Goal: Task Accomplishment & Management: Manage account settings

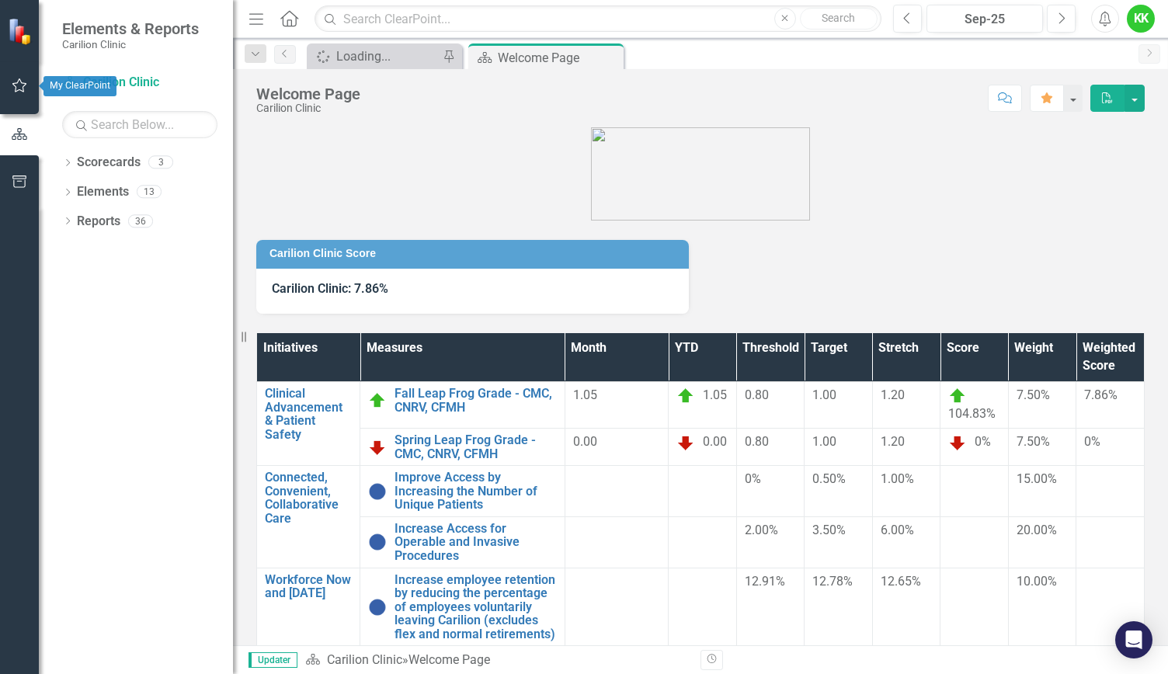
click at [26, 80] on icon "button" at bounding box center [20, 85] width 16 height 12
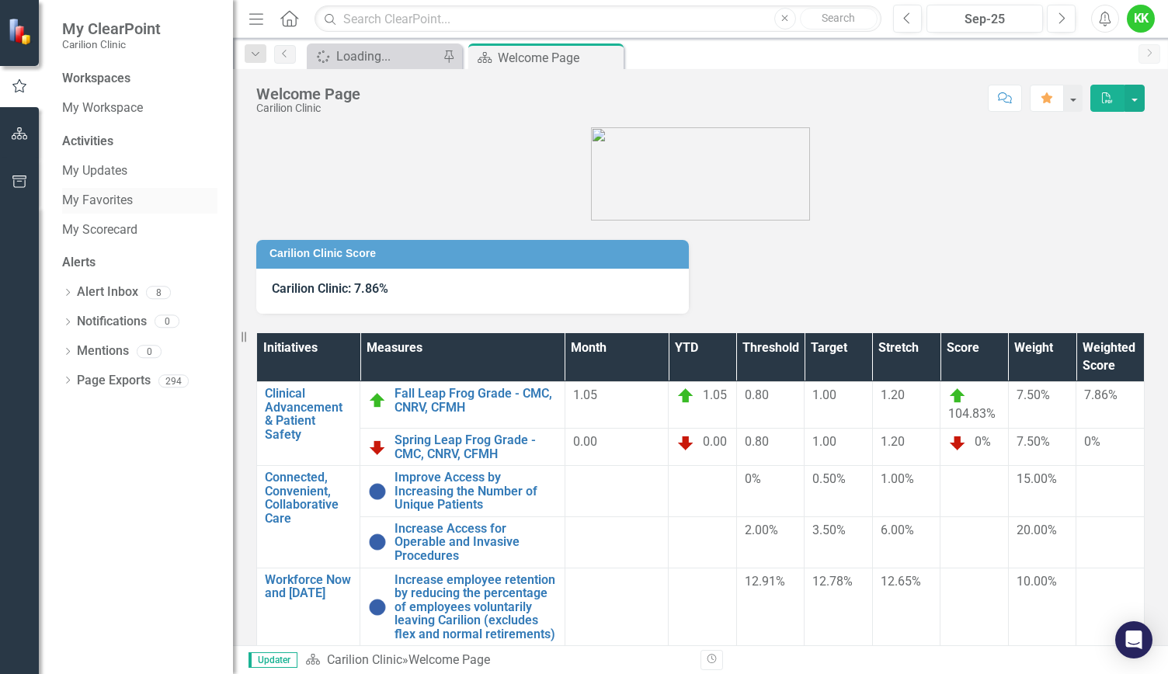
click at [89, 196] on link "My Favorites" at bounding box center [139, 201] width 155 height 18
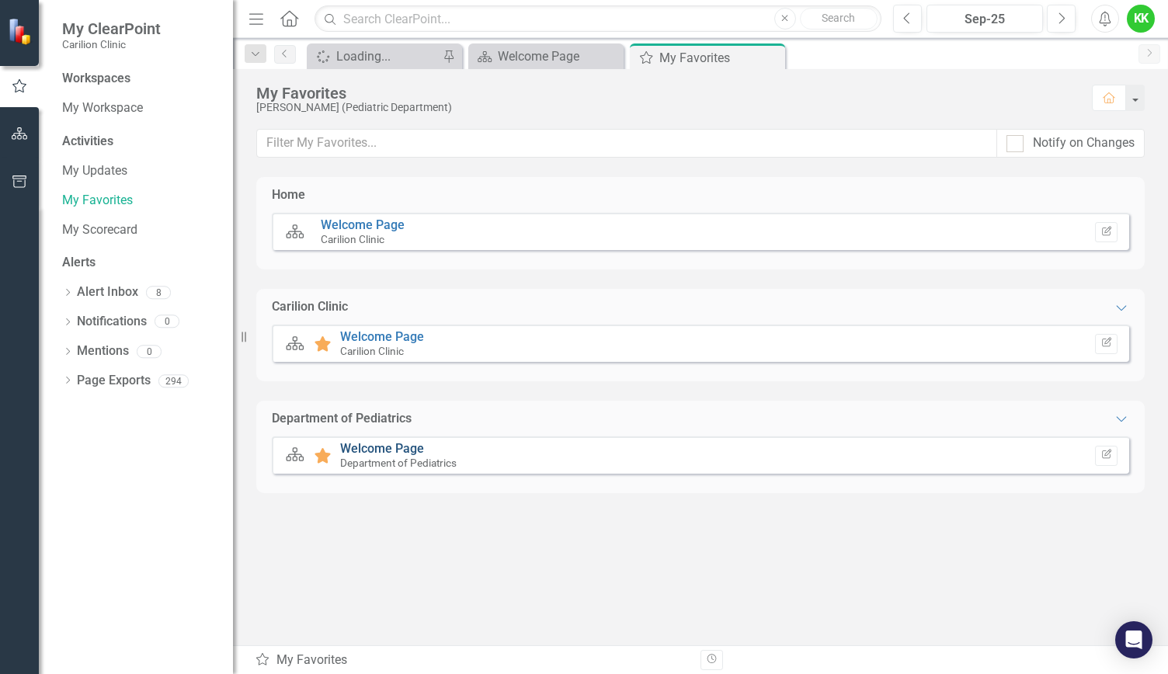
click at [390, 445] on link "Welcome Page" at bounding box center [382, 448] width 84 height 15
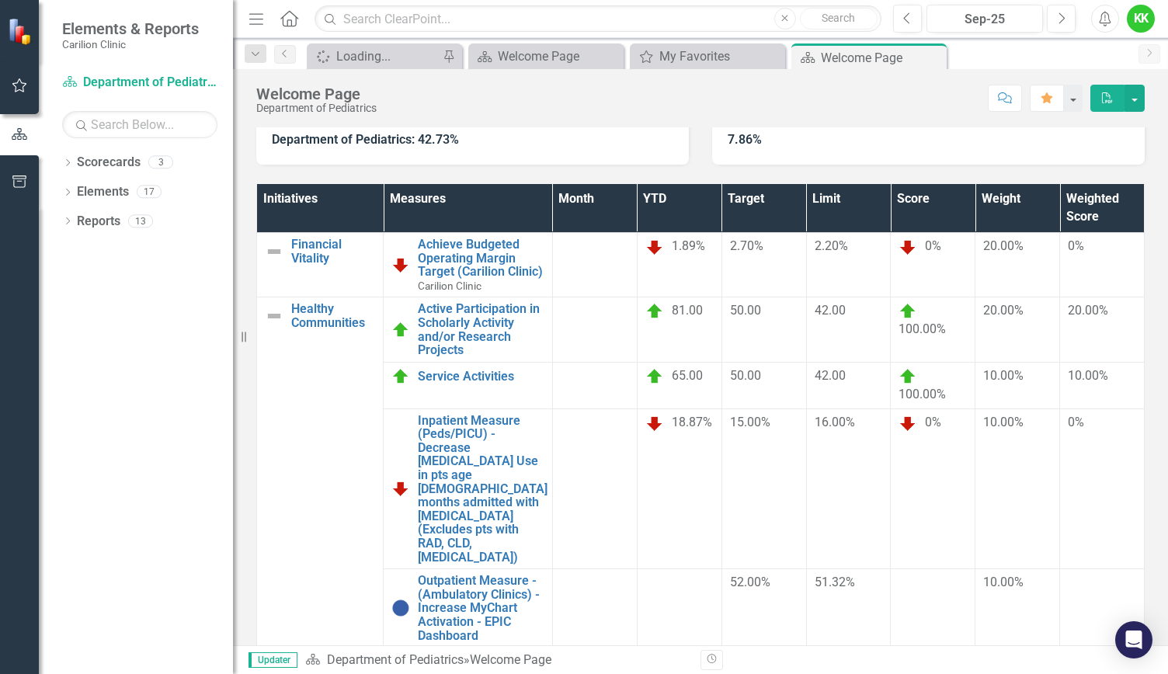
scroll to position [178, 0]
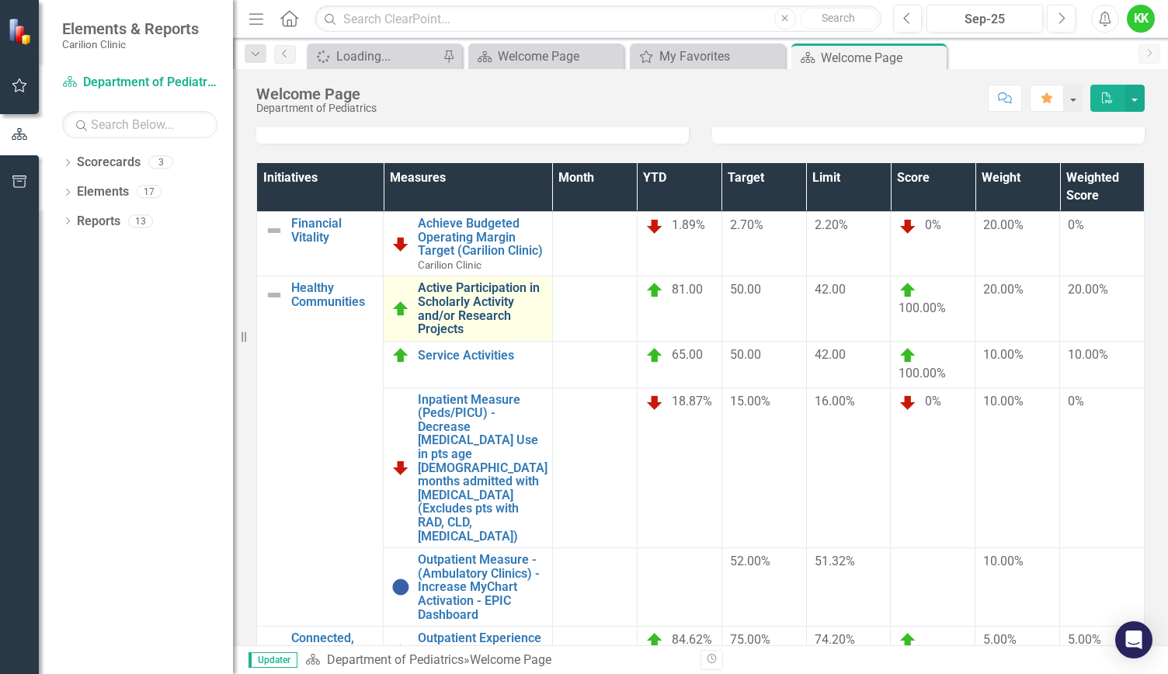
click at [456, 320] on link "Active Participation in Scholarly Activity and/or Research Projects" at bounding box center [481, 308] width 127 height 54
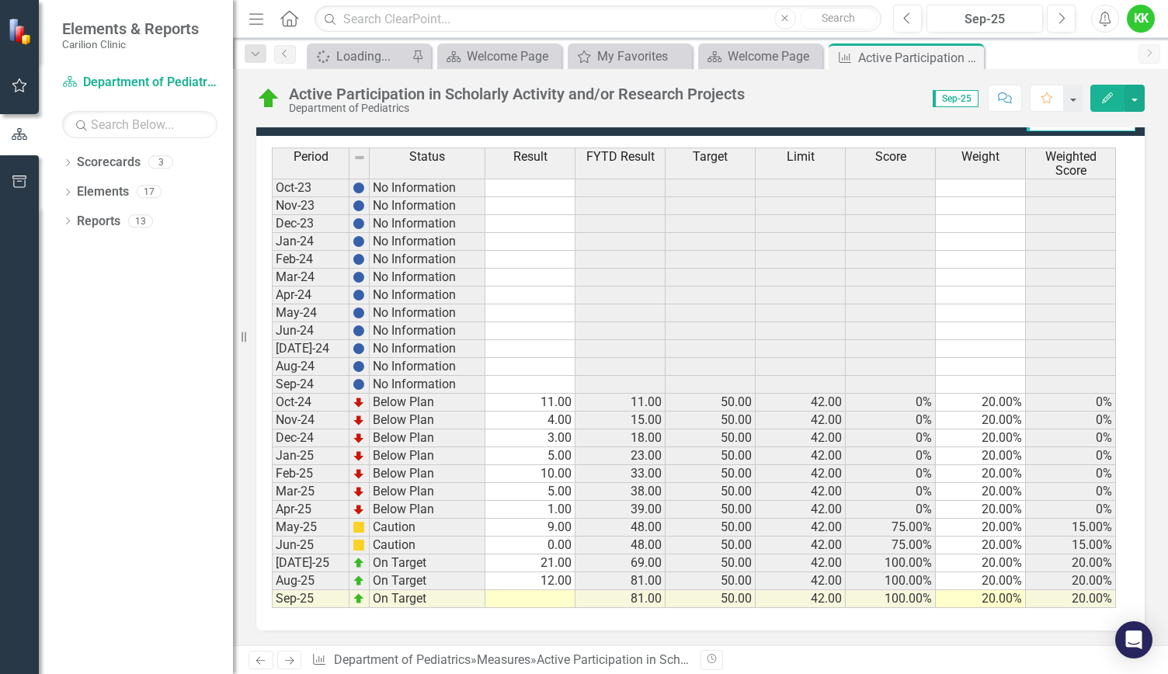
scroll to position [422, 0]
click at [558, 597] on td at bounding box center [530, 600] width 90 height 18
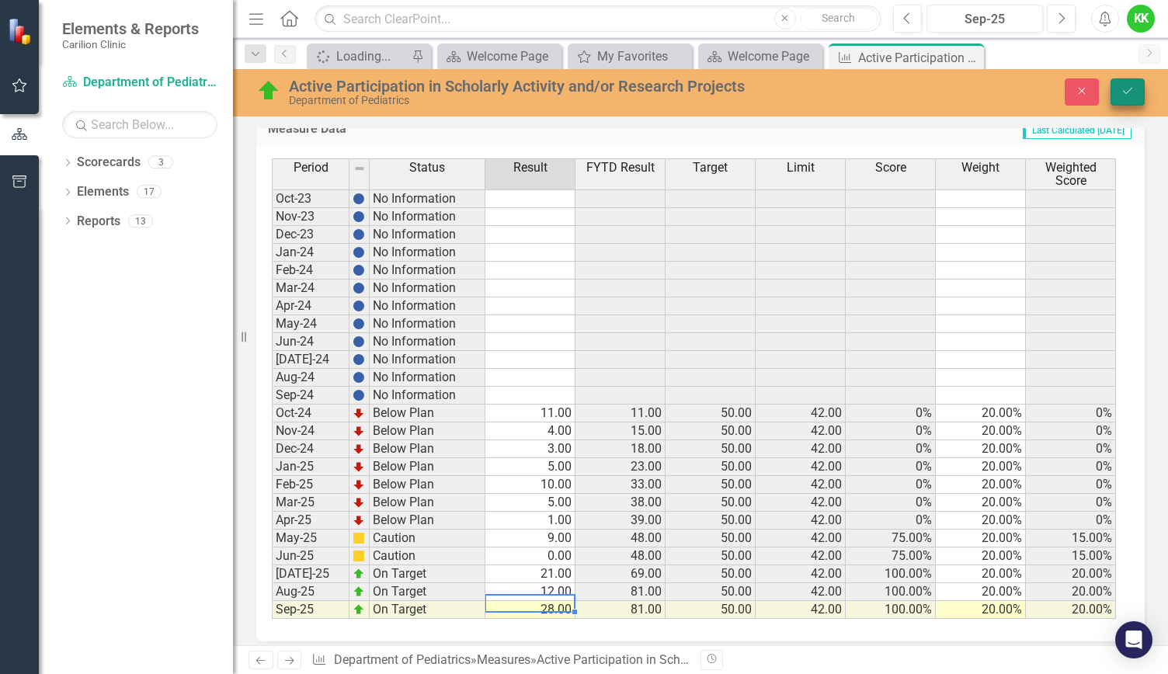
type textarea "28"
click at [1128, 88] on icon "Save" at bounding box center [1128, 90] width 14 height 11
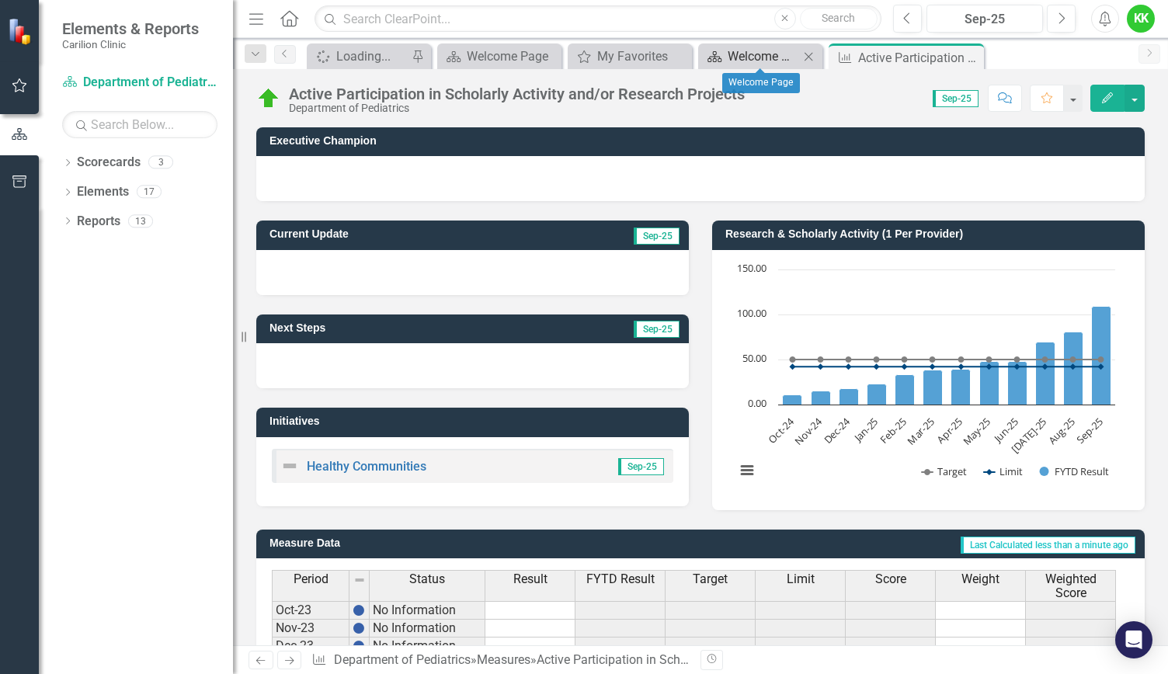
click at [770, 64] on div "Welcome Page" at bounding box center [763, 56] width 71 height 19
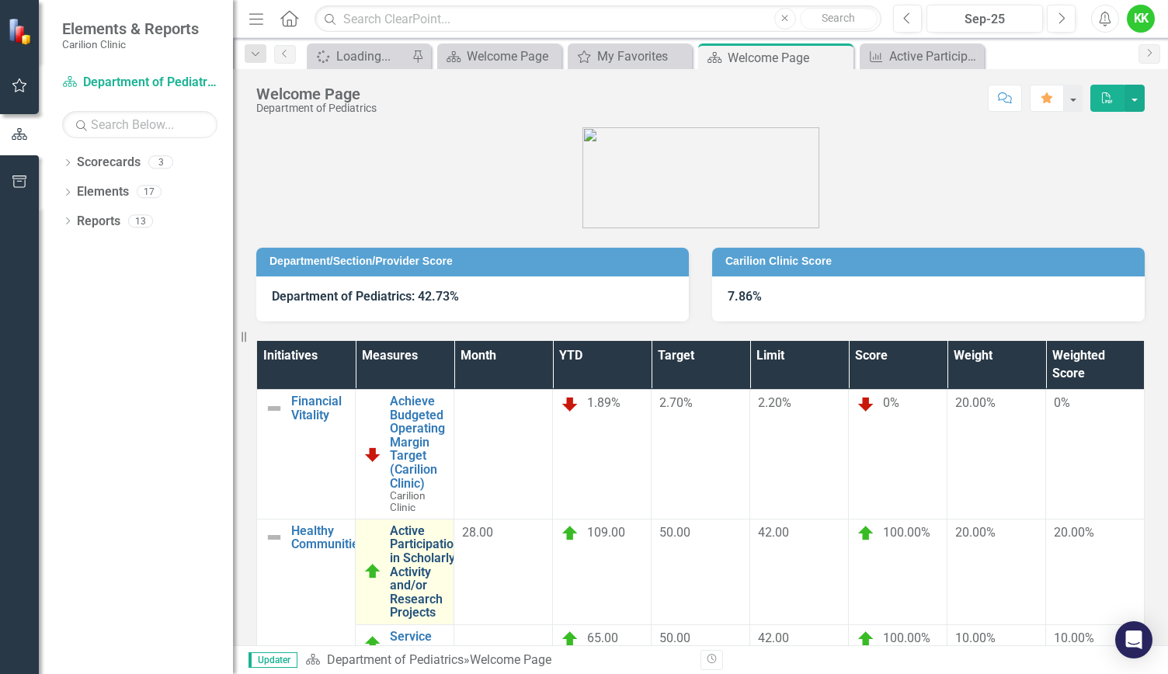
click at [461, 524] on link "Active Participation in Scholarly Activity and/or Research Projects" at bounding box center [425, 572] width 71 height 96
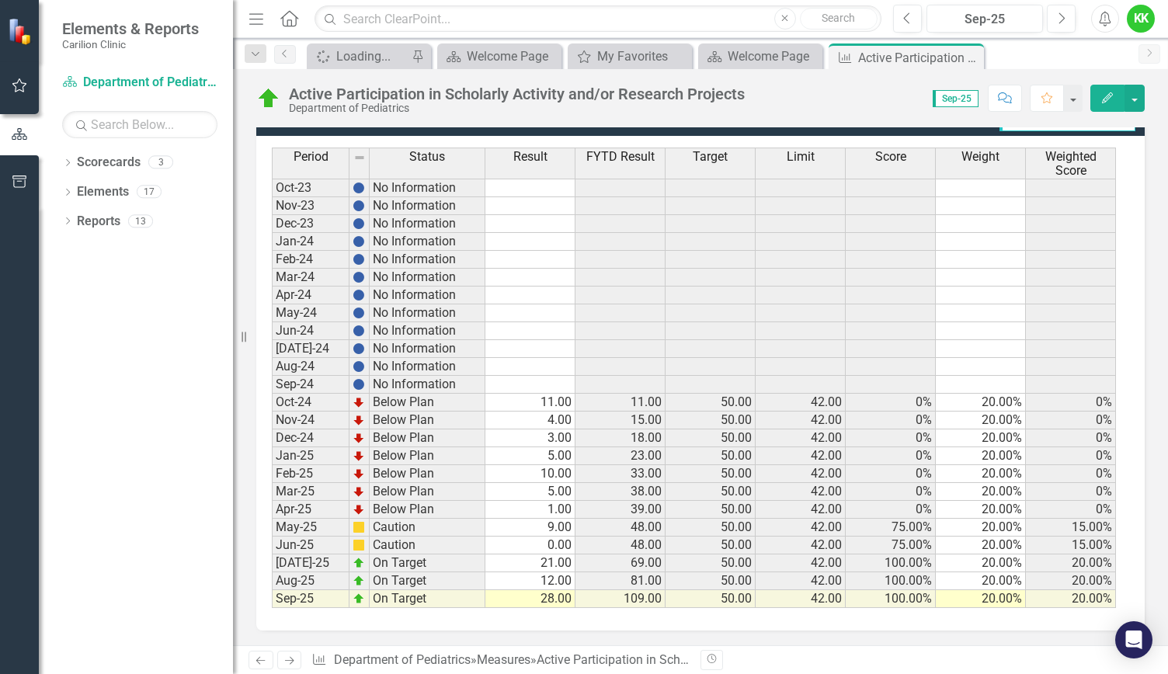
scroll to position [421, 0]
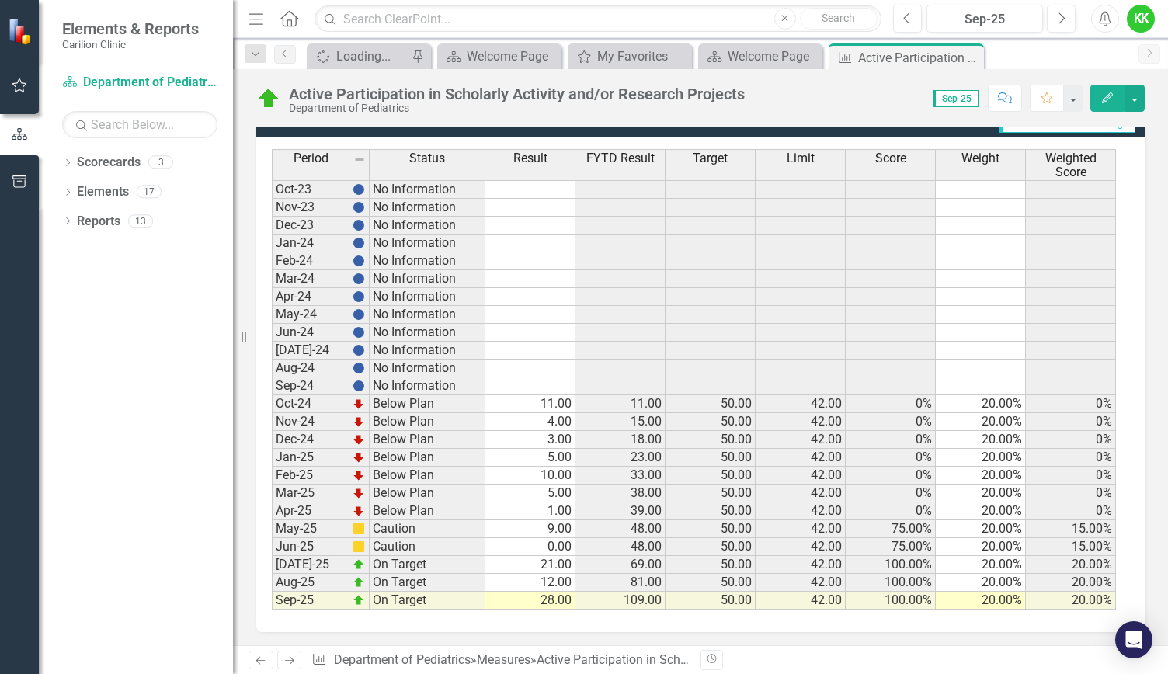
click at [516, 597] on td "28.00" at bounding box center [530, 601] width 90 height 18
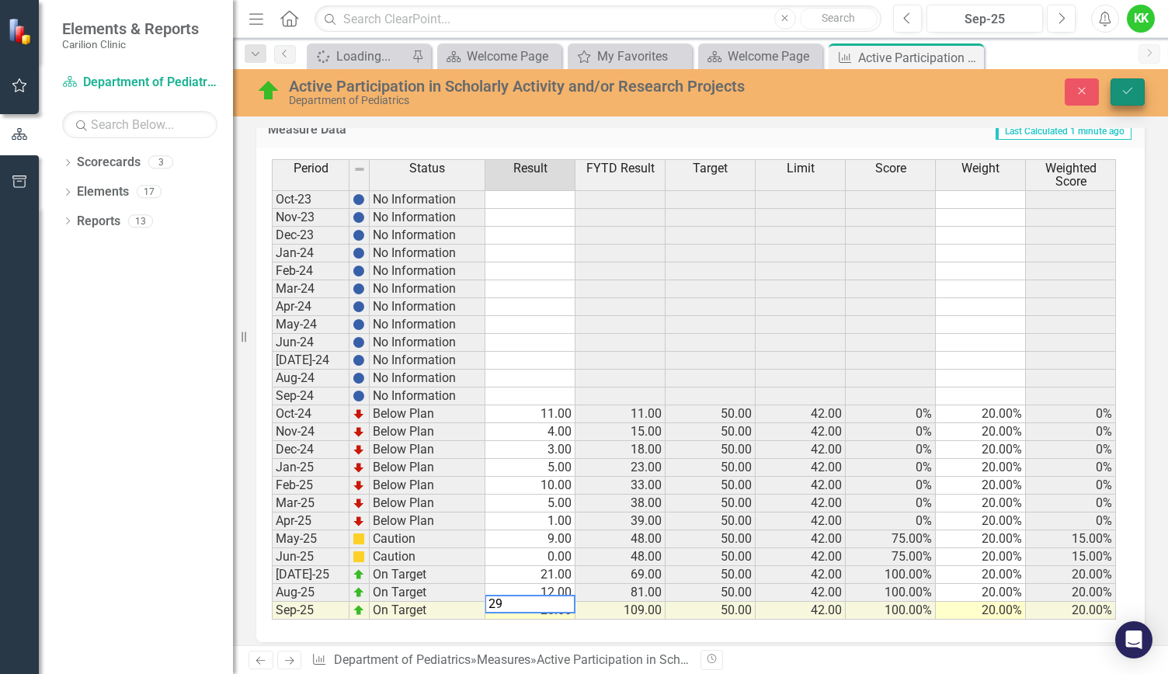
type textarea "29"
click at [1124, 96] on icon "Save" at bounding box center [1128, 90] width 14 height 11
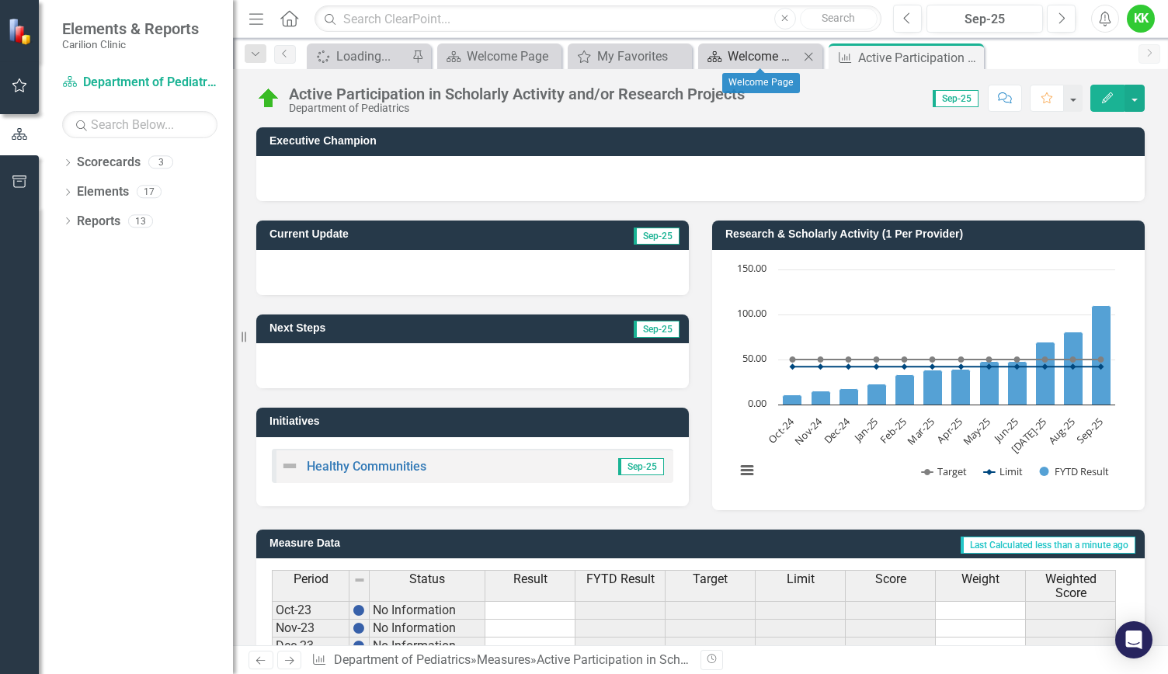
click at [770, 53] on div "Welcome Page" at bounding box center [763, 56] width 71 height 19
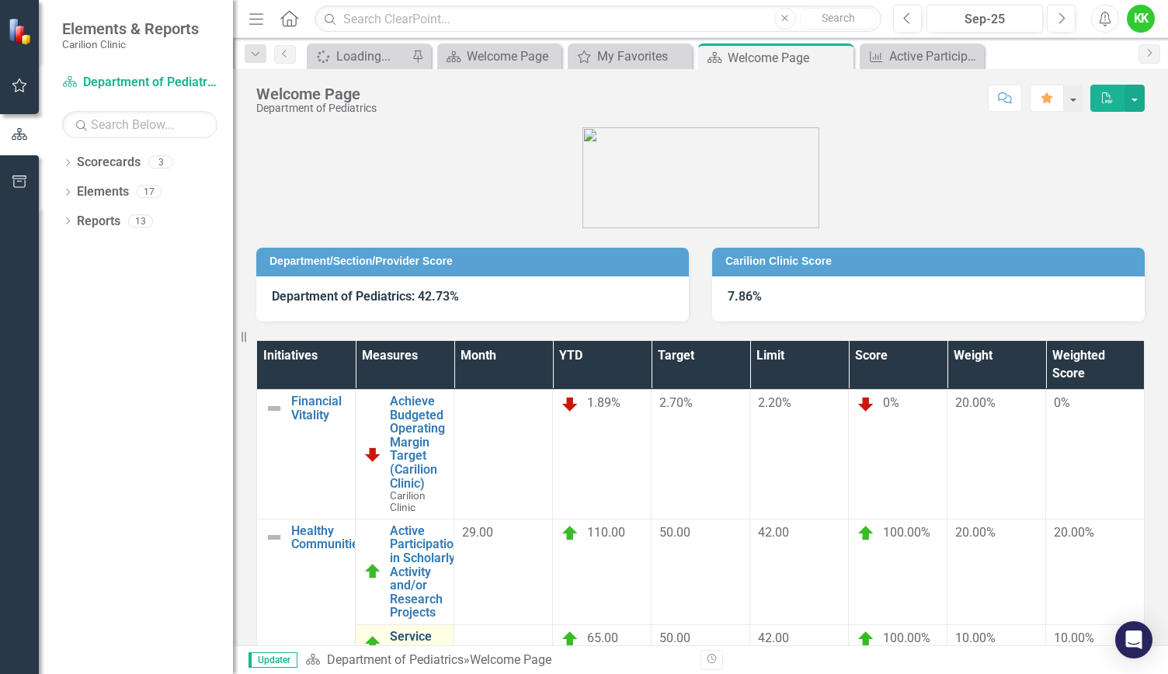
click at [446, 630] on link "Service Activities" at bounding box center [418, 643] width 56 height 27
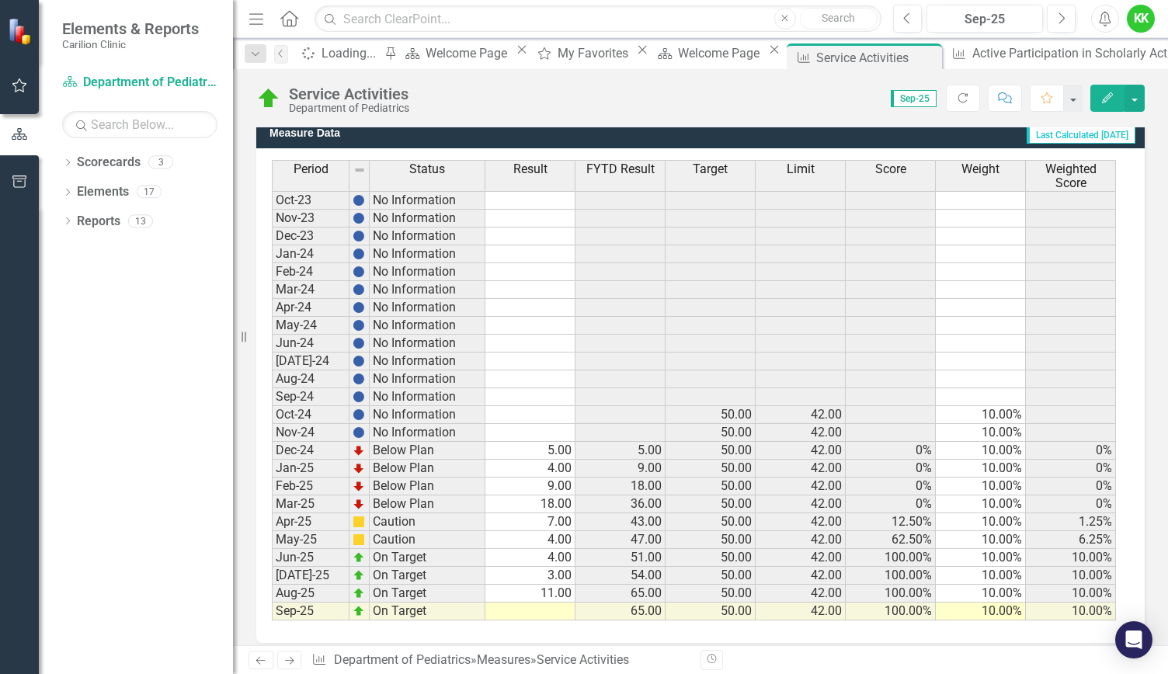
scroll to position [422, 0]
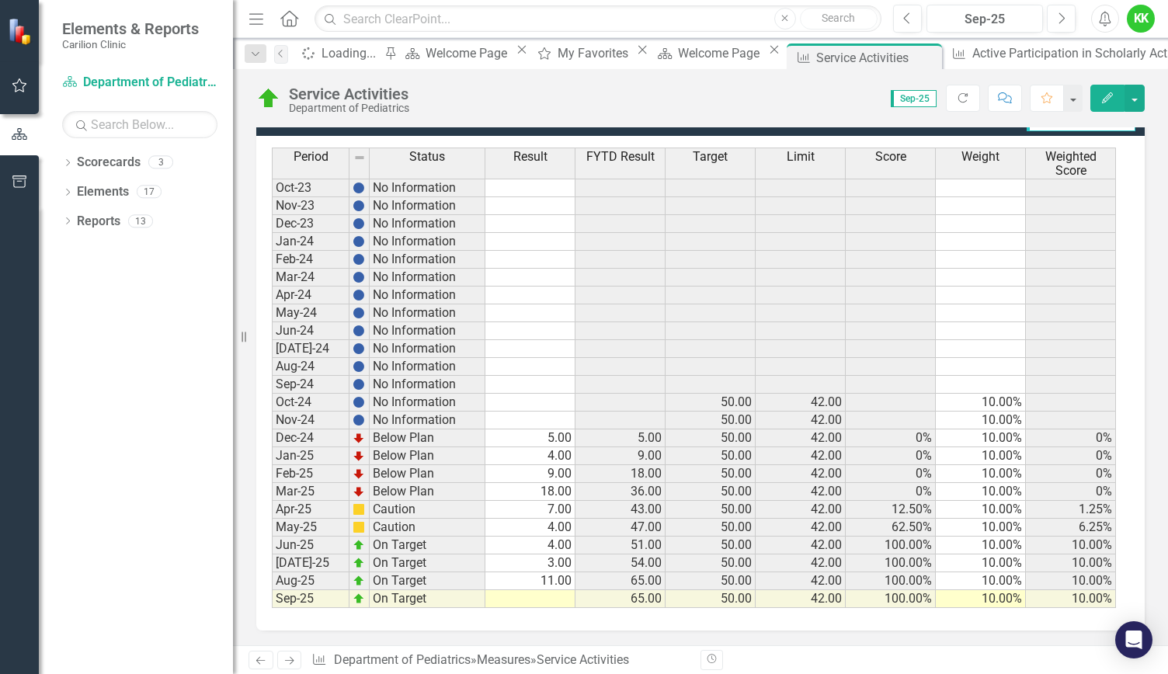
click at [559, 590] on td at bounding box center [530, 599] width 90 height 18
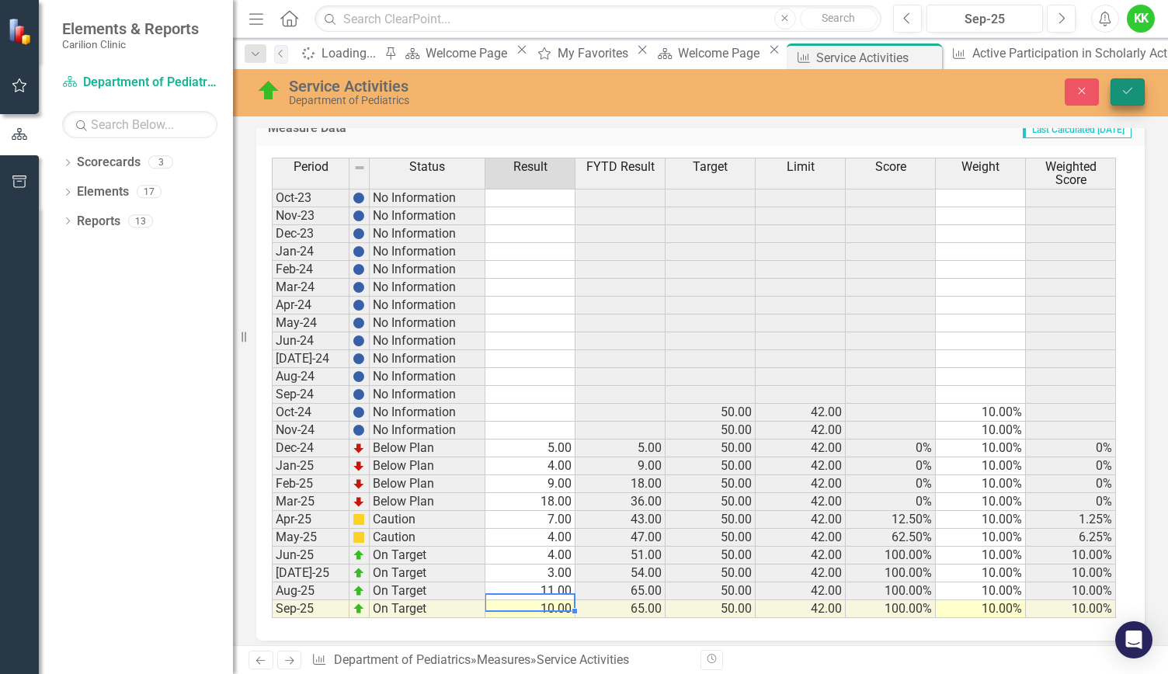
type textarea "10"
click at [1124, 92] on icon "submit" at bounding box center [1127, 91] width 9 height 6
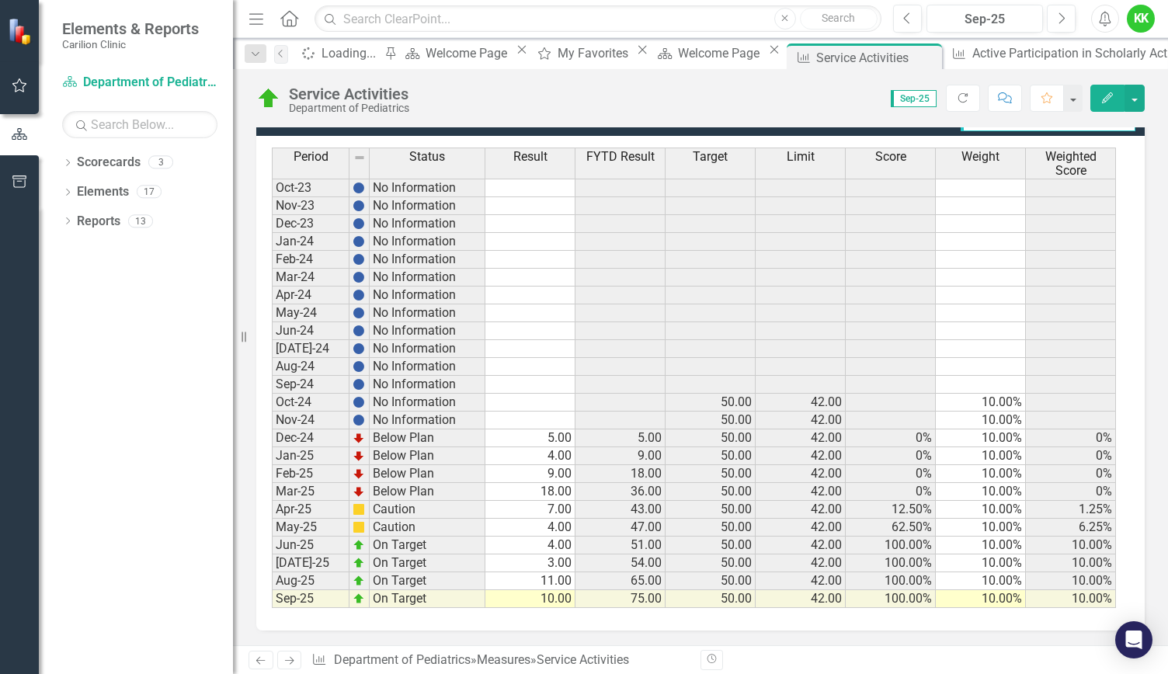
scroll to position [419, 0]
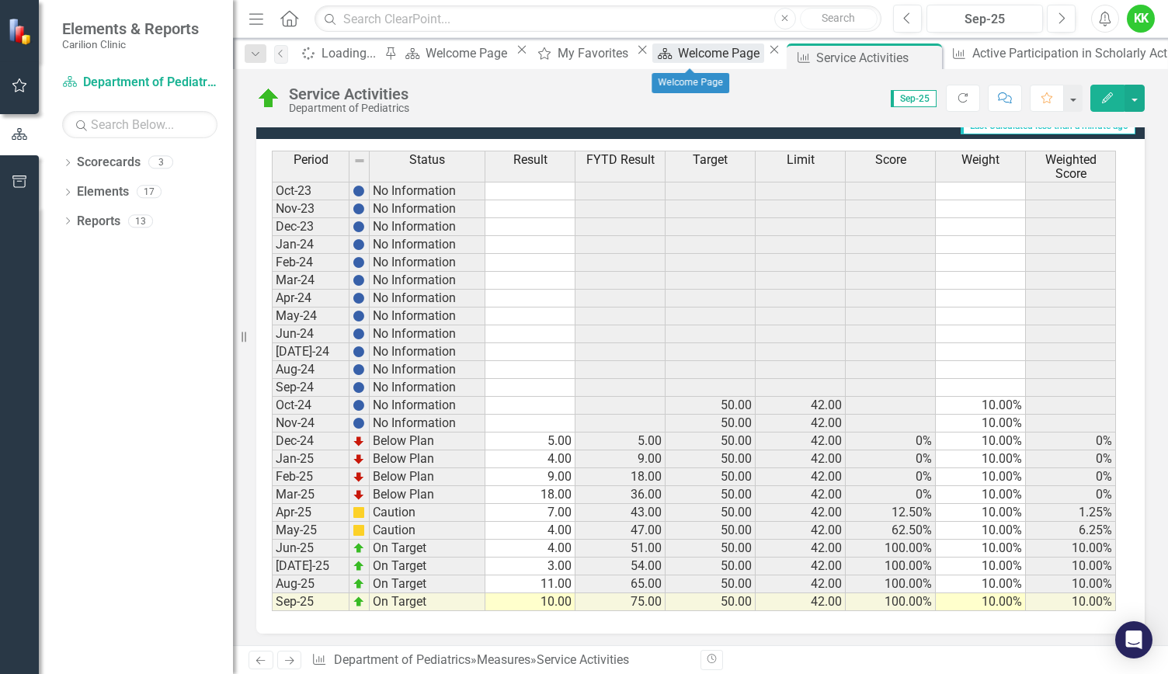
click at [680, 55] on div "Welcome Page" at bounding box center [721, 52] width 86 height 19
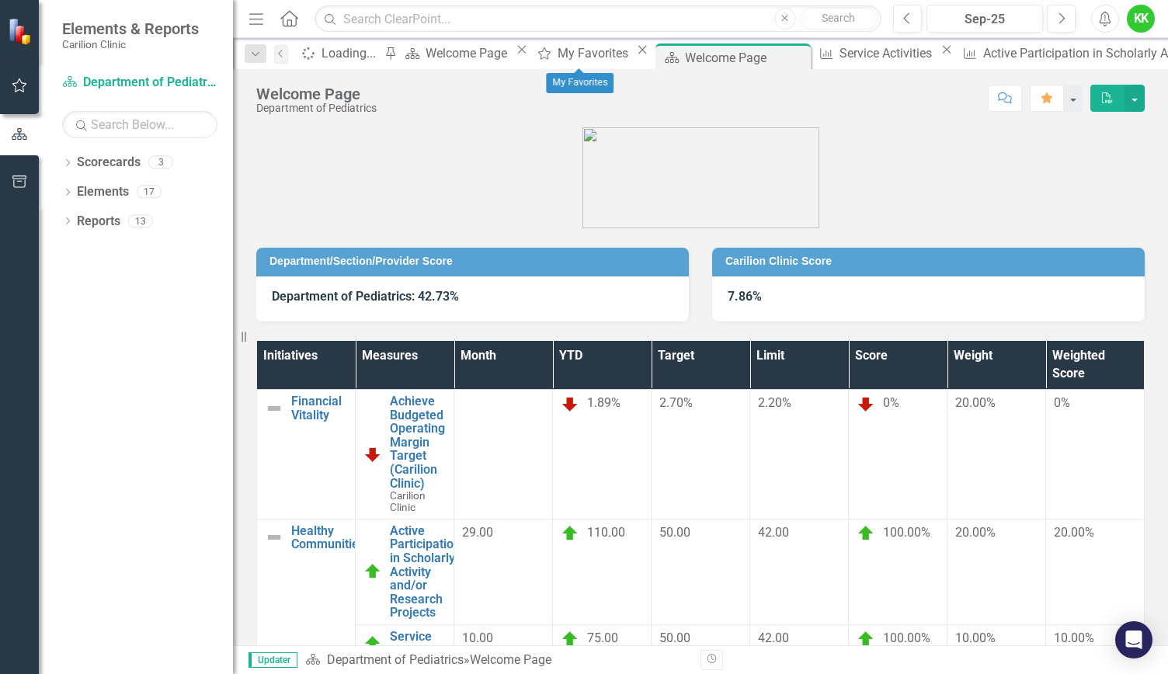
click at [634, 56] on icon "Close" at bounding box center [642, 49] width 16 height 12
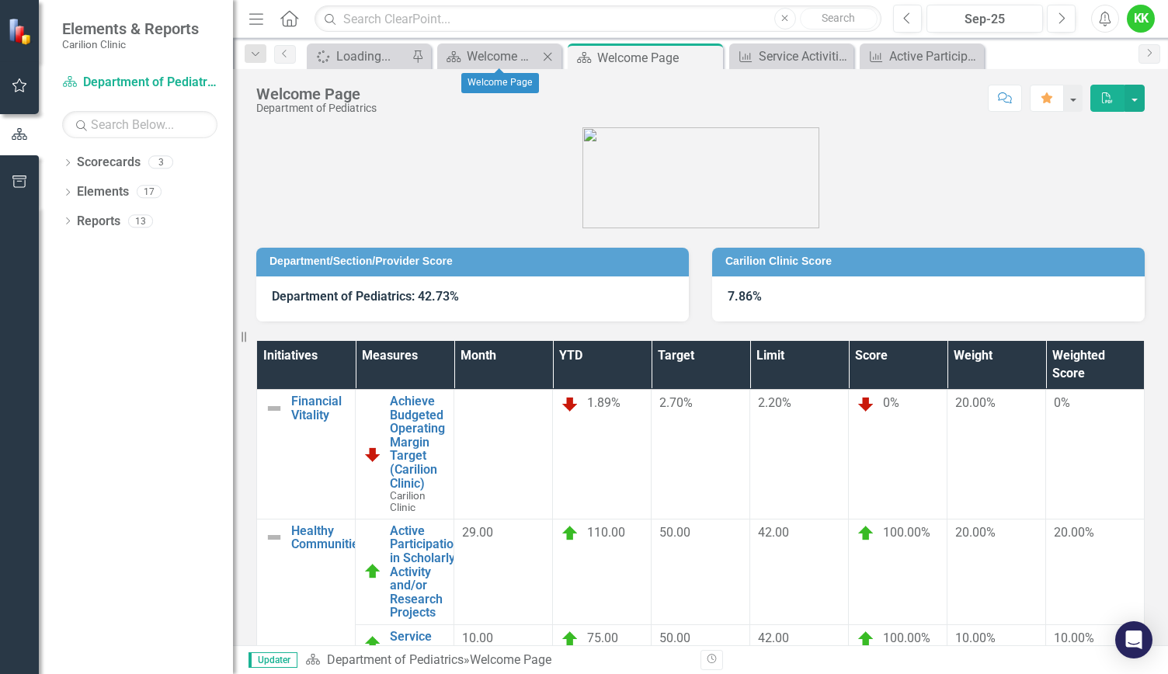
click at [550, 56] on icon "Close" at bounding box center [548, 56] width 16 height 12
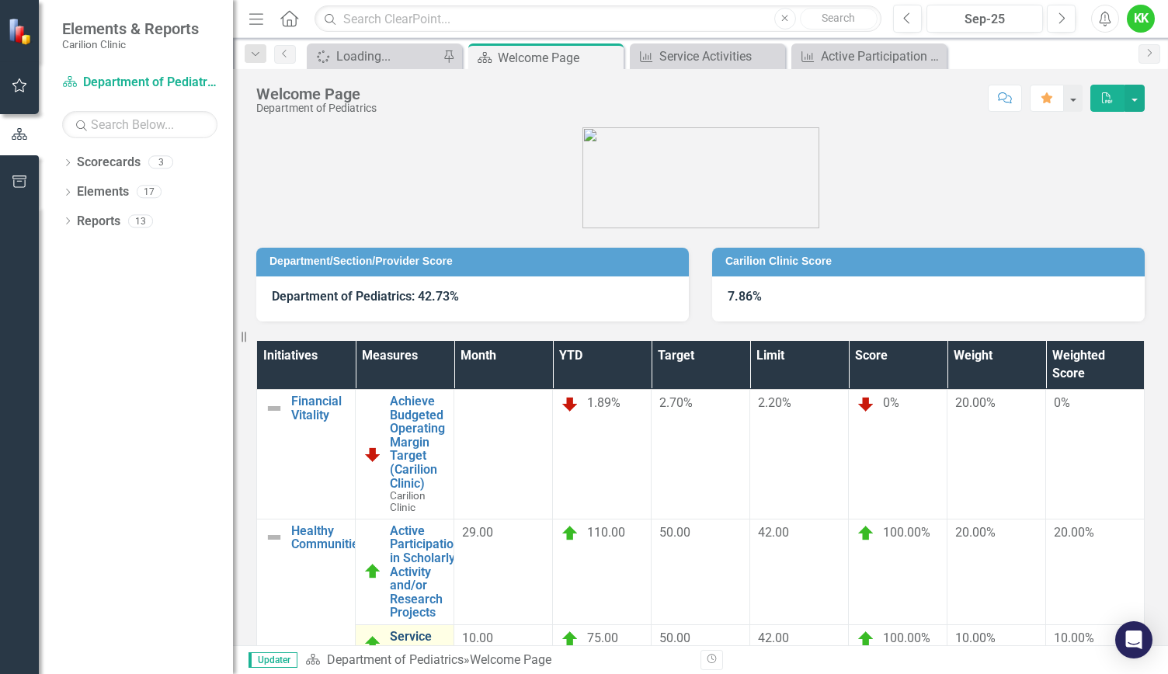
click at [440, 630] on link "Service Activities" at bounding box center [418, 643] width 56 height 27
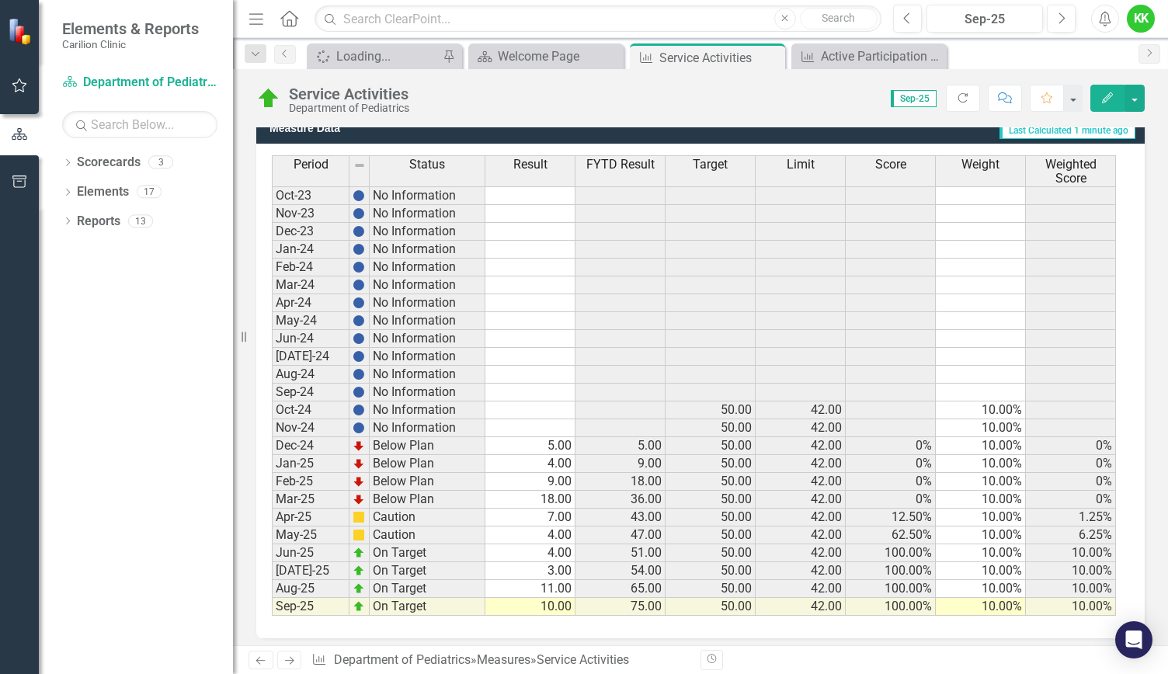
scroll to position [422, 0]
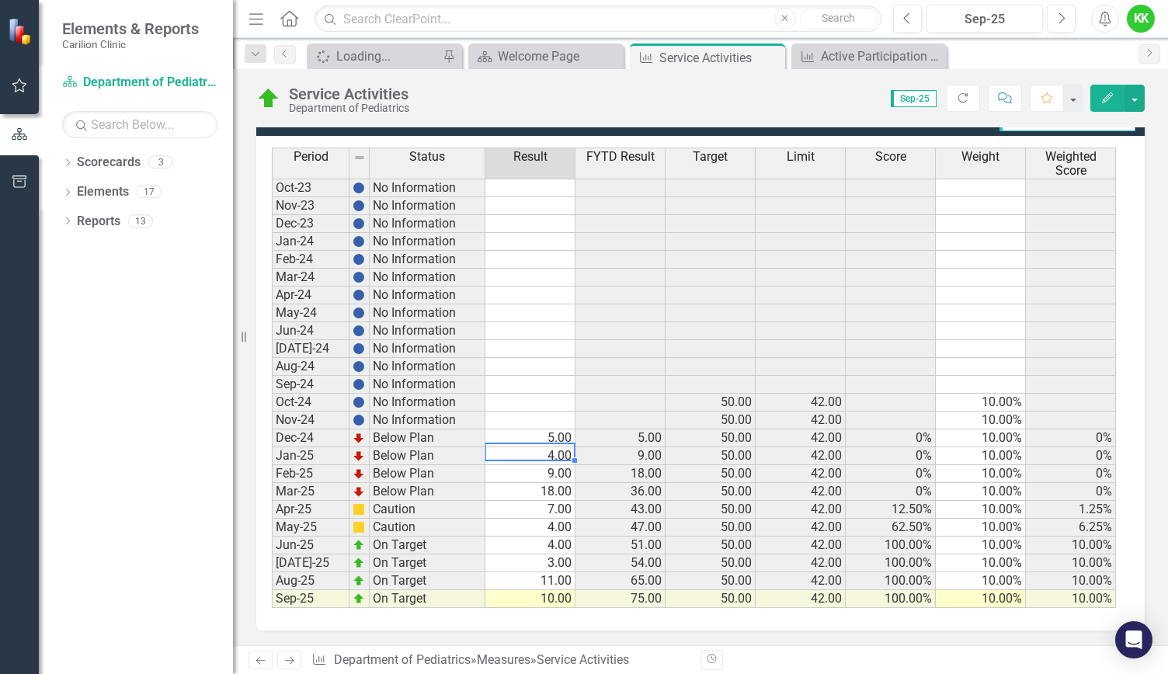
click at [537, 454] on td "4.00" at bounding box center [530, 456] width 90 height 18
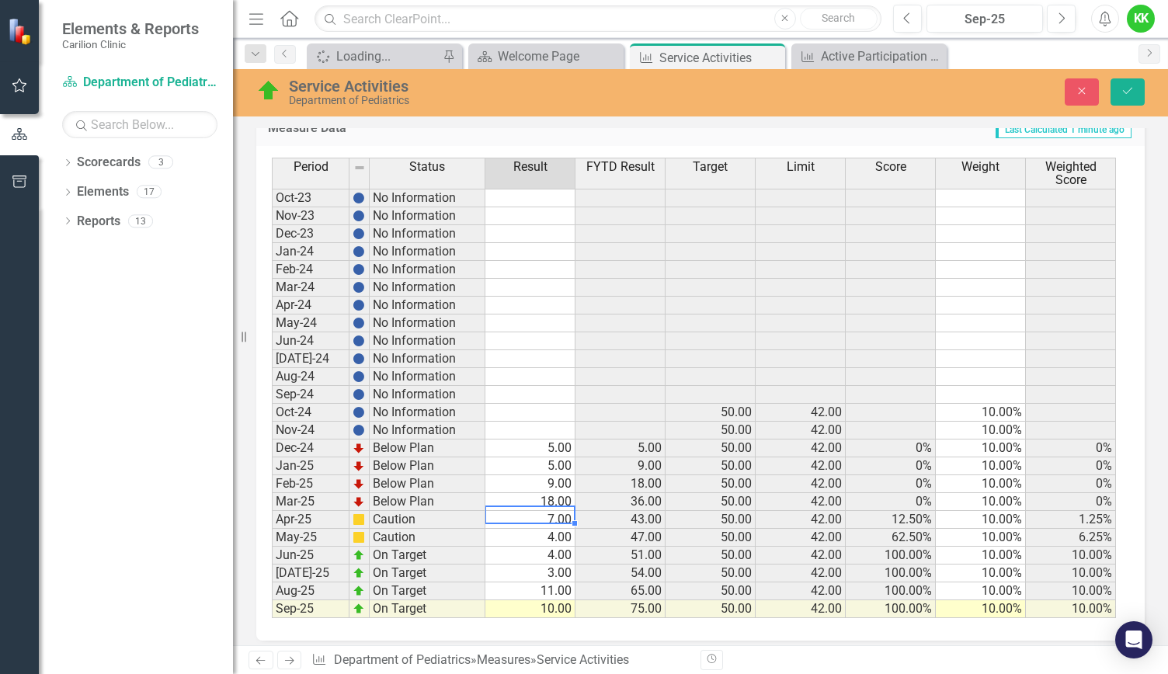
click at [544, 513] on td "7.00" at bounding box center [530, 520] width 90 height 18
click at [556, 565] on td "3.00" at bounding box center [530, 574] width 90 height 18
type textarea "11"
click at [1136, 88] on button "Save" at bounding box center [1127, 91] width 34 height 27
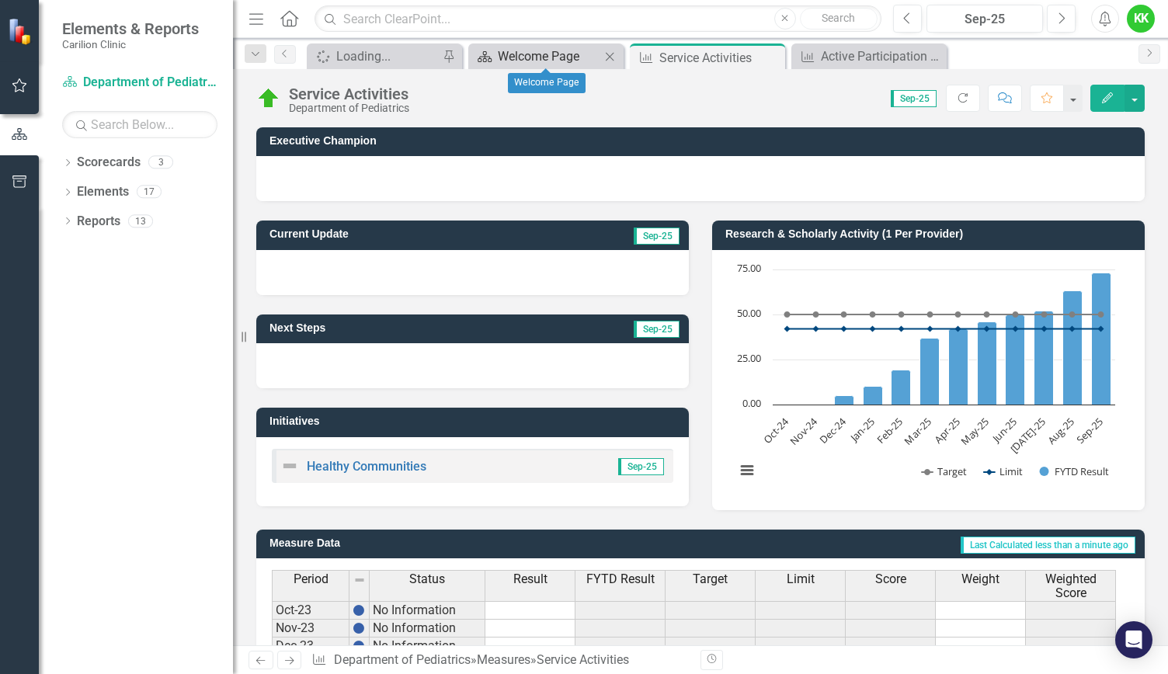
click at [515, 47] on div "Welcome Page" at bounding box center [549, 56] width 103 height 19
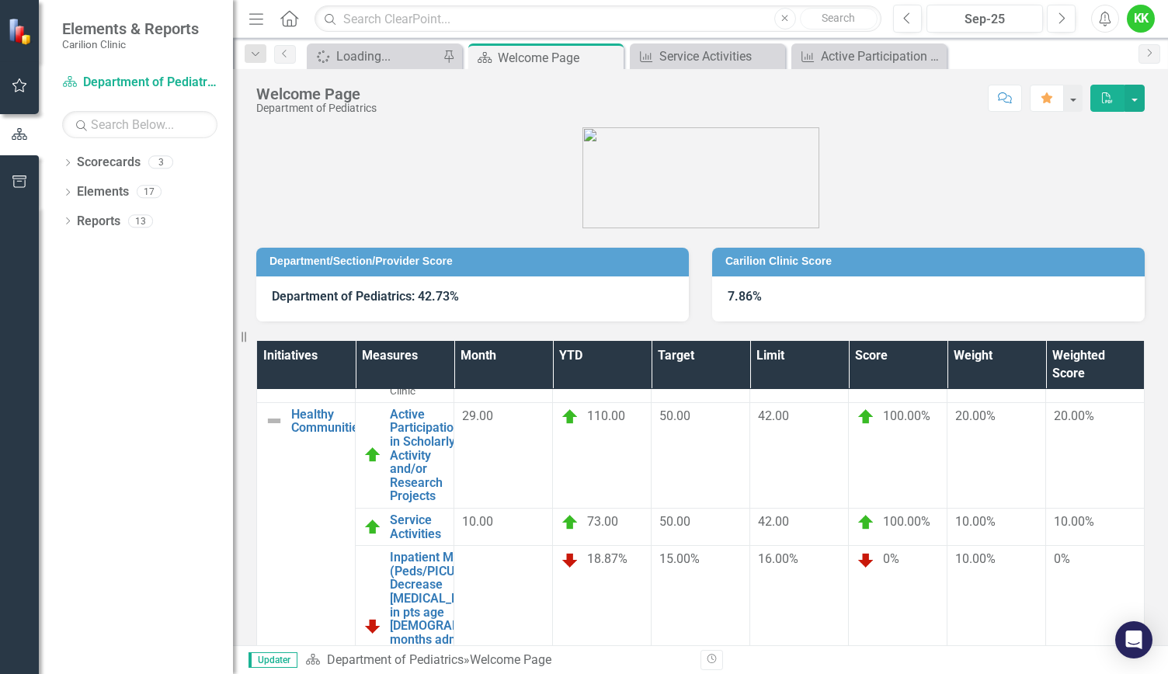
scroll to position [118, 0]
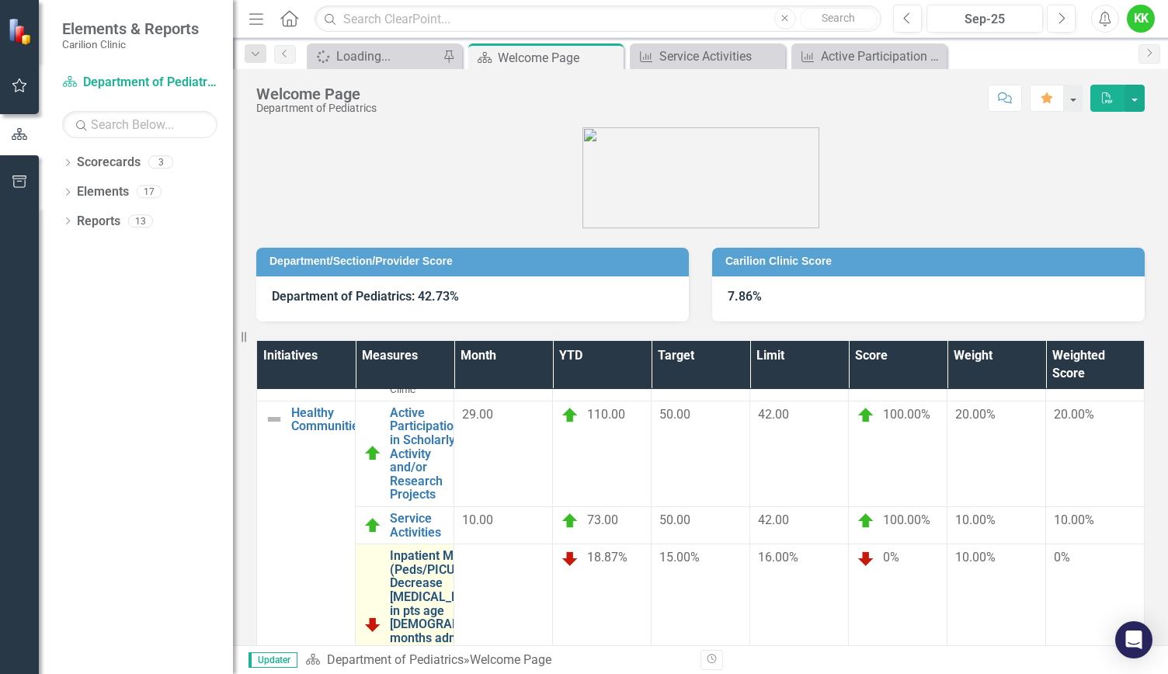
click at [447, 549] on link "Inpatient Measure (Peds/PICU) - Decrease [MEDICAL_DATA] Use in pts age [DEMOGRA…" at bounding box center [455, 624] width 130 height 151
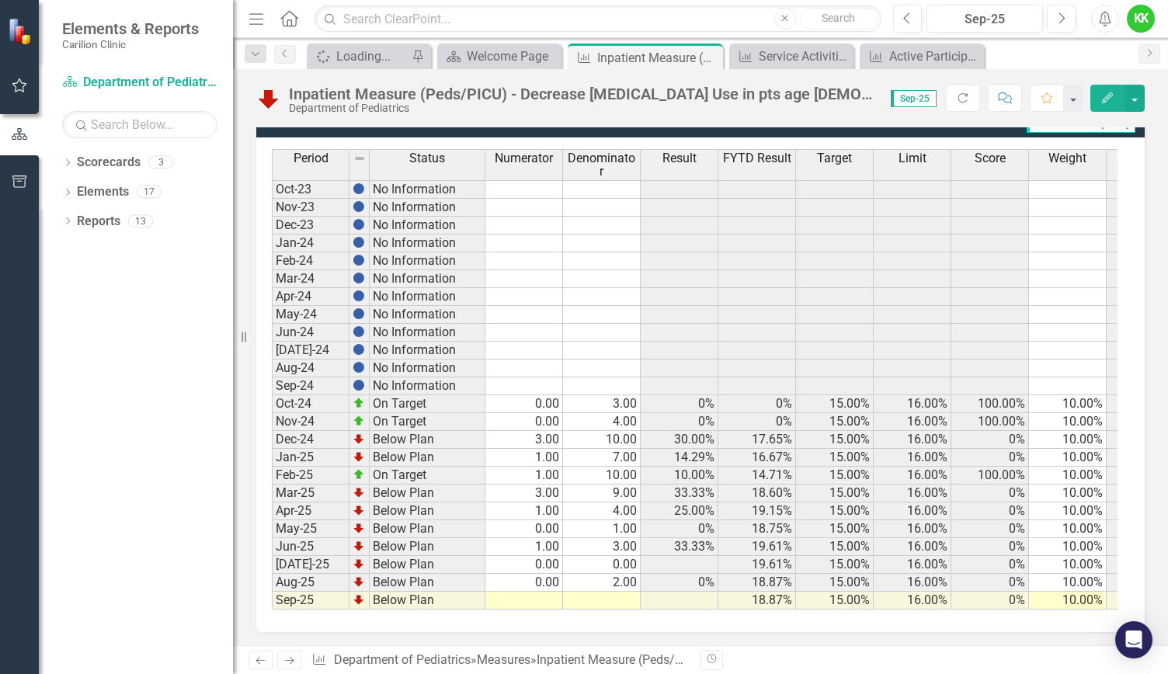
scroll to position [433, 0]
click at [540, 592] on td at bounding box center [524, 601] width 78 height 18
type textarea "0"
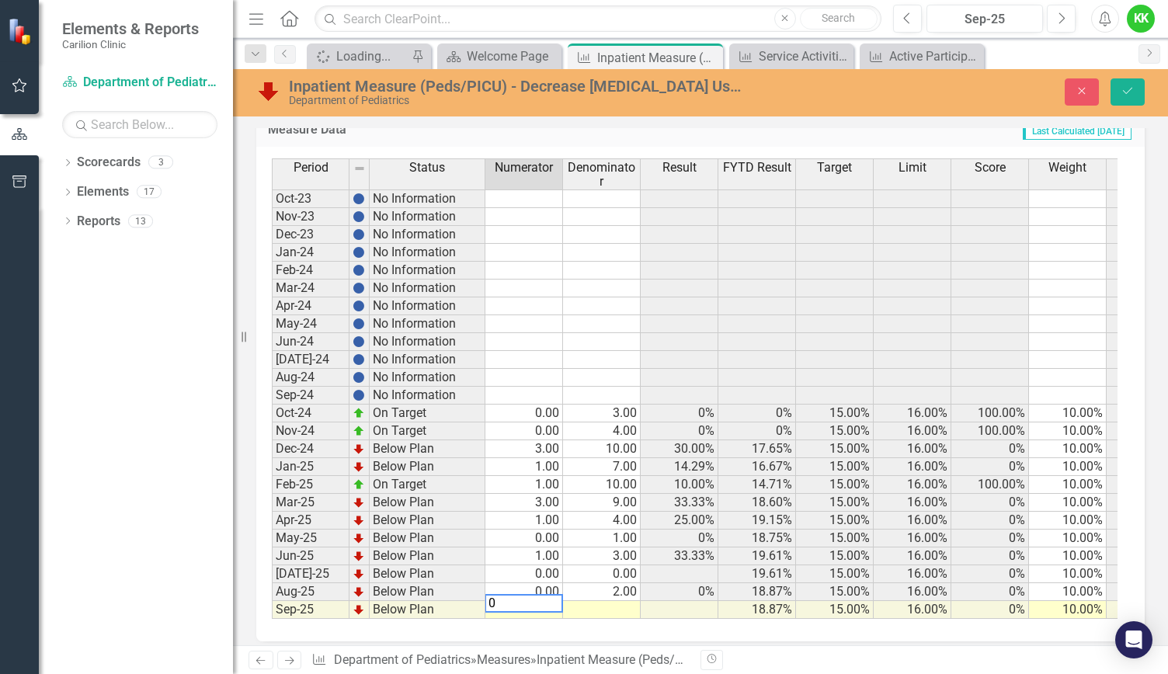
scroll to position [442, 0]
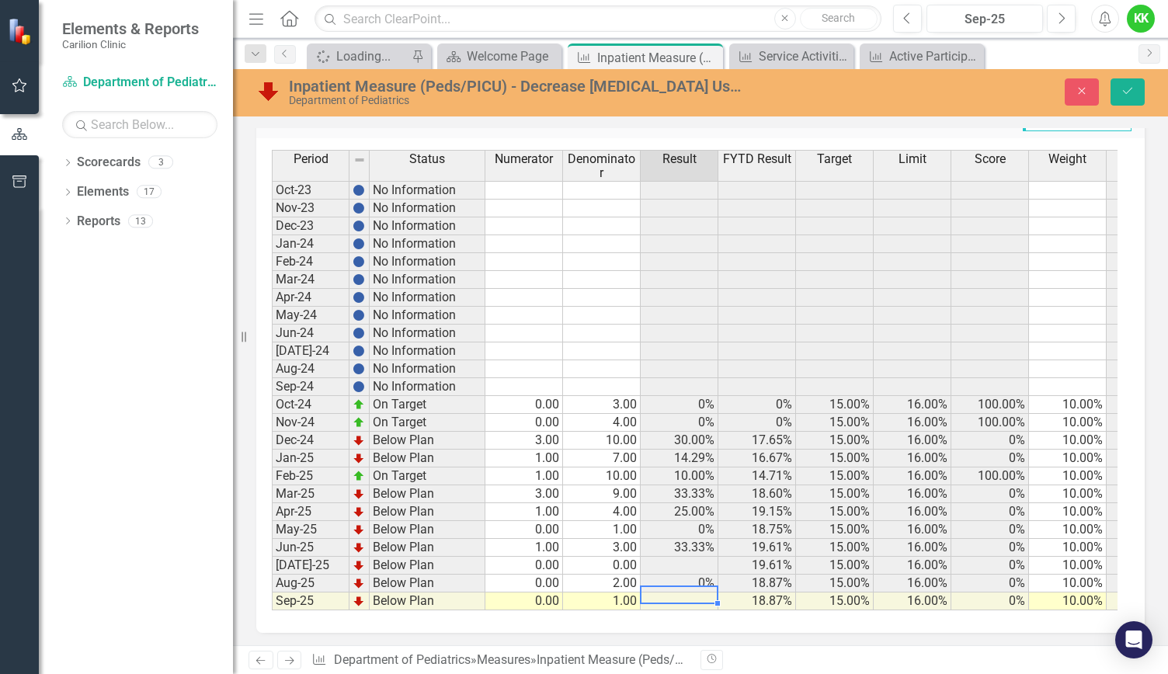
type textarea "1"
click at [1130, 96] on icon "Save" at bounding box center [1128, 90] width 14 height 11
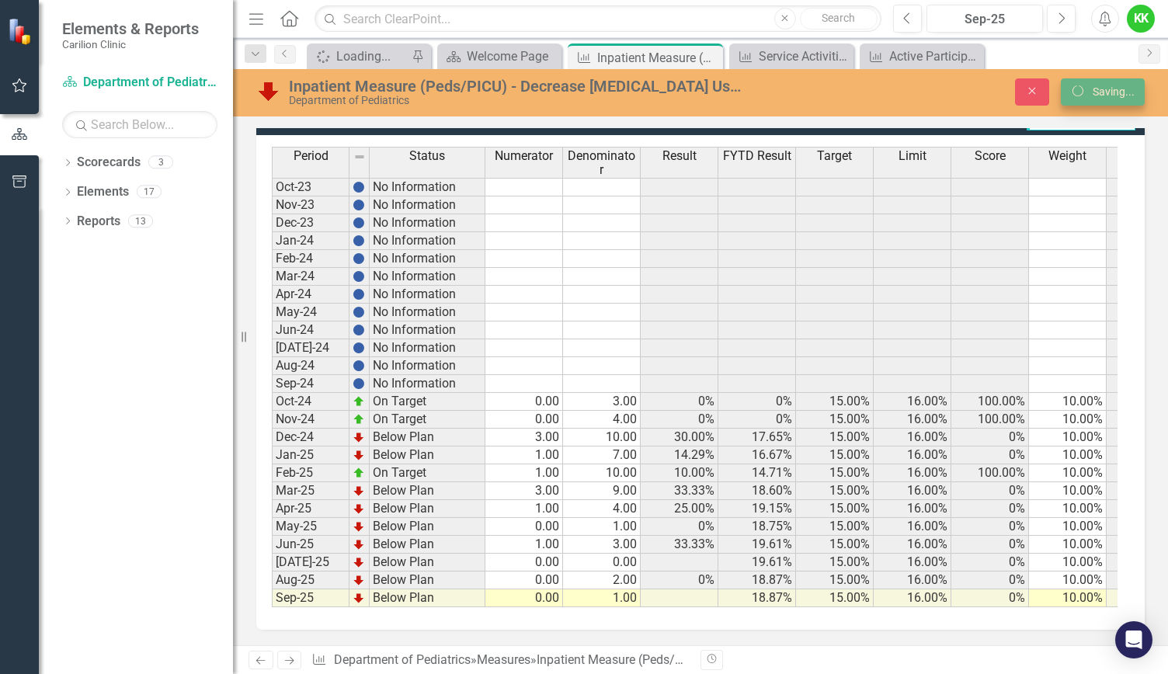
scroll to position [433, 0]
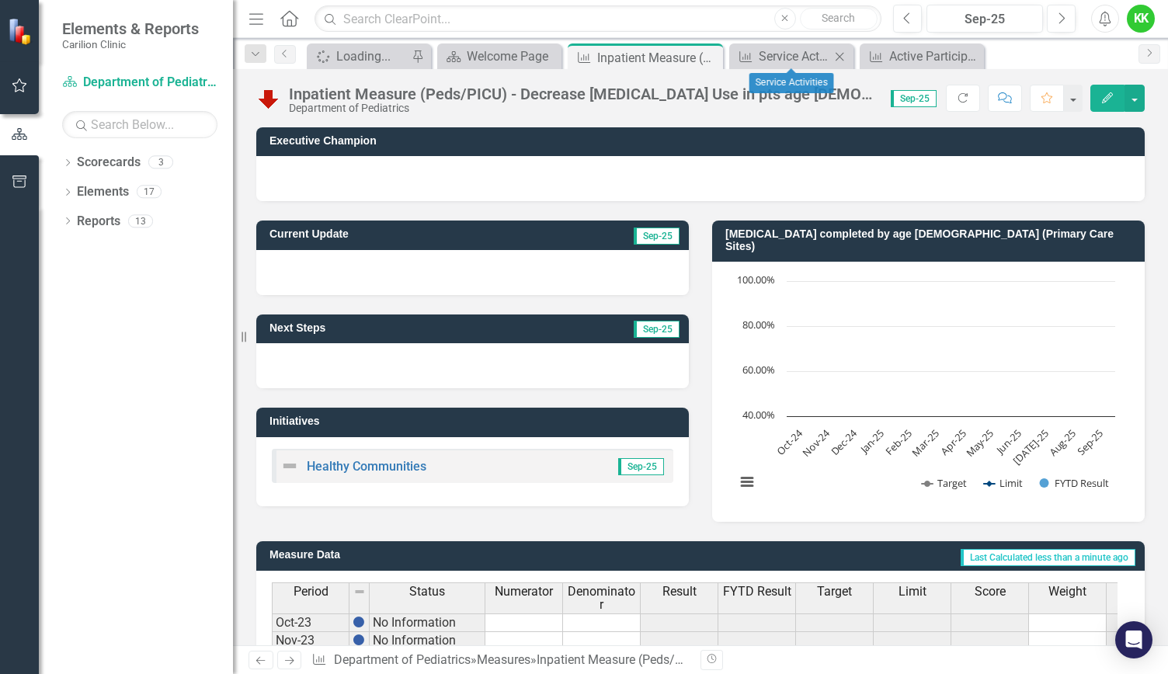
click at [843, 58] on icon "Close" at bounding box center [840, 56] width 16 height 12
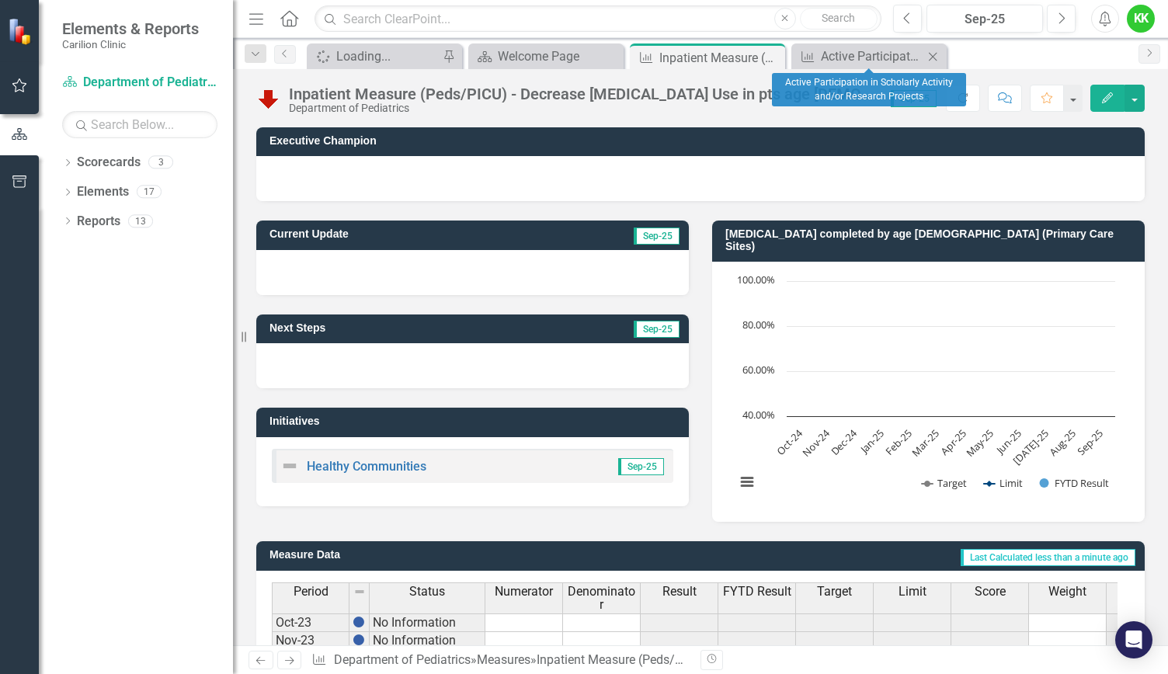
click at [934, 60] on icon "Close" at bounding box center [933, 56] width 16 height 12
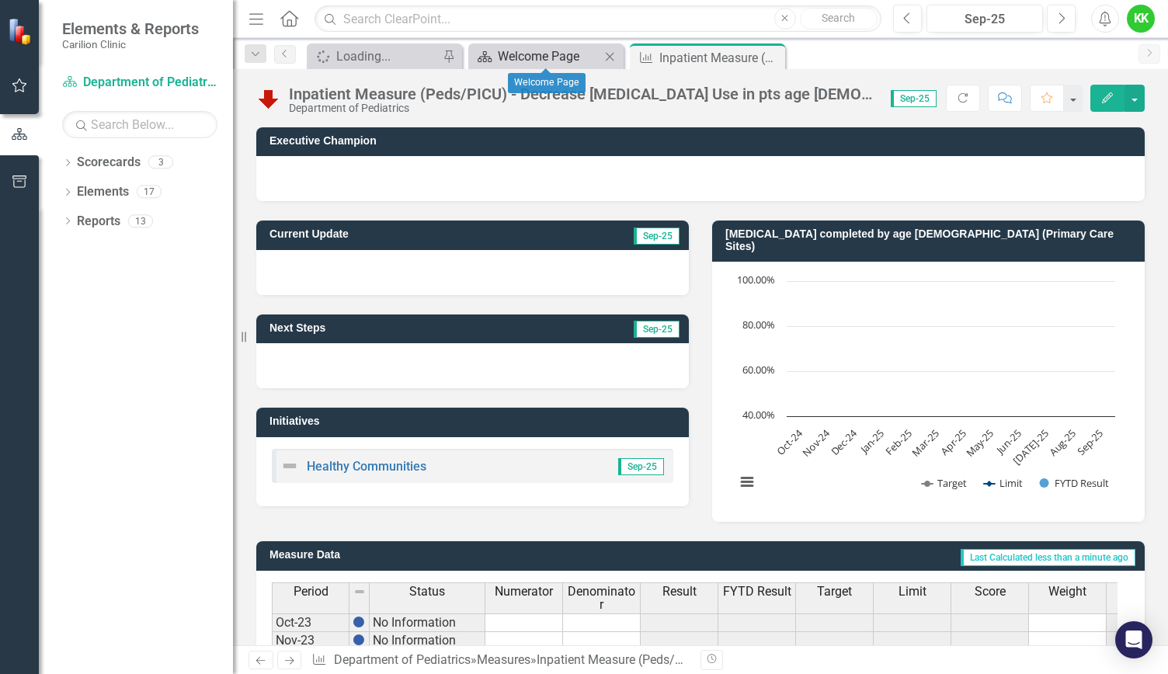
click at [552, 56] on div "Welcome Page" at bounding box center [549, 56] width 103 height 19
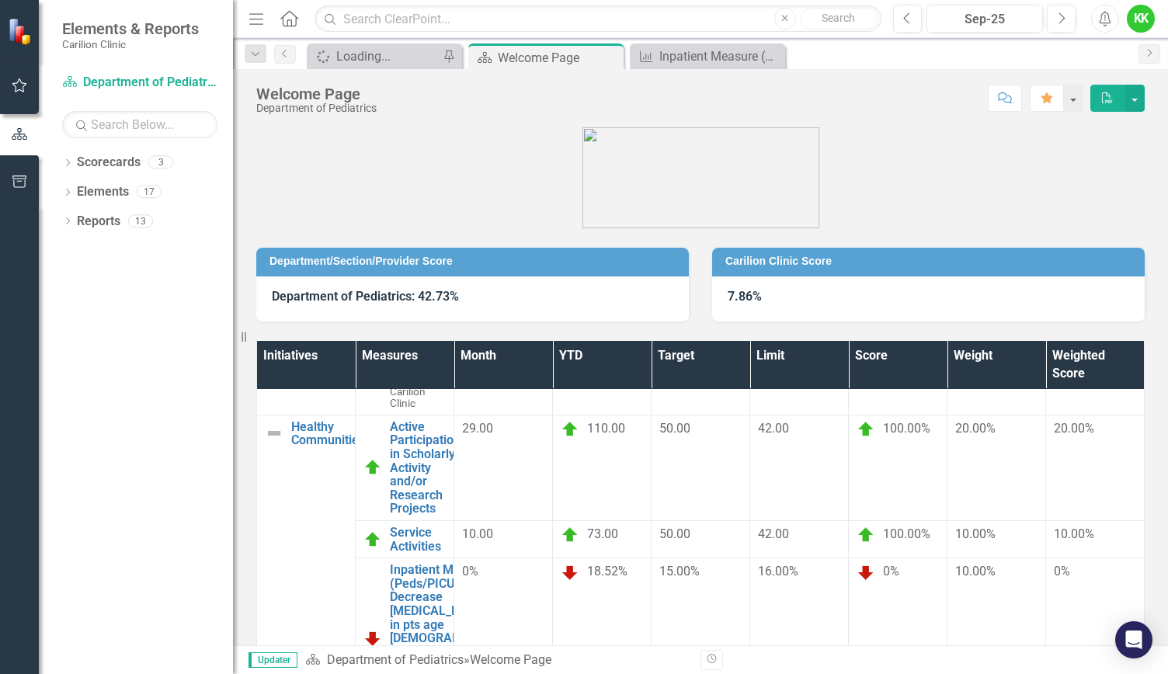
scroll to position [253, 0]
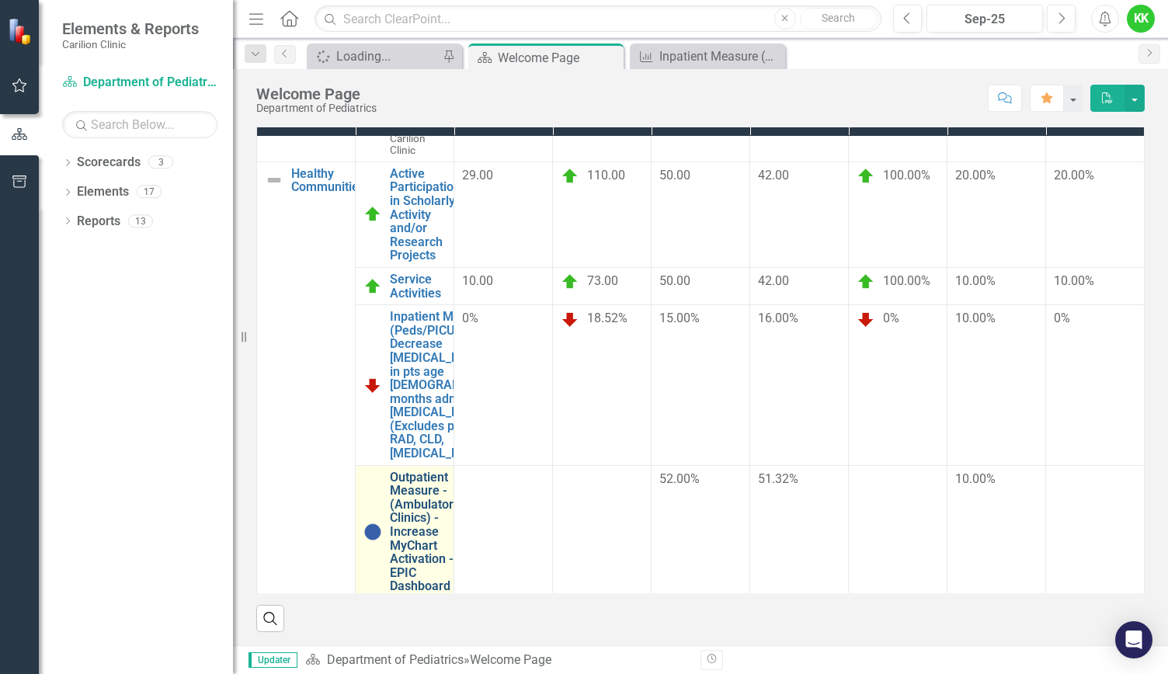
click at [451, 471] on link "Outpatient Measure - (Ambulatory Clinics) - Increase MyChart Activation - EPIC …" at bounding box center [425, 532] width 70 height 123
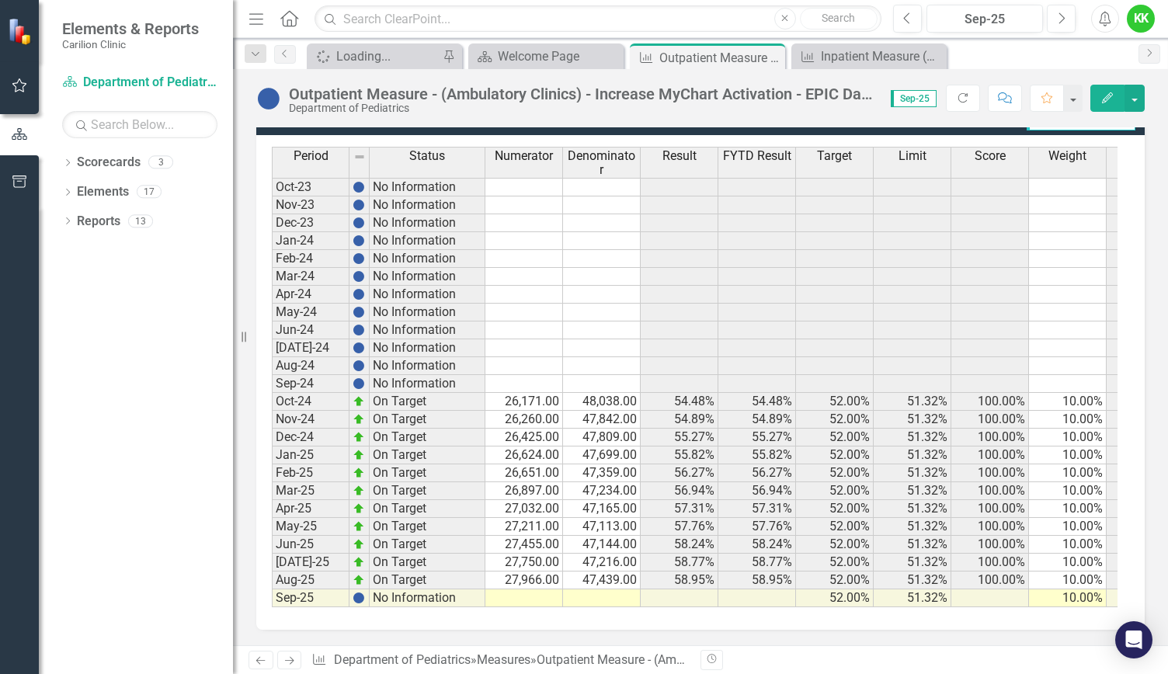
scroll to position [433, 0]
click at [536, 589] on td at bounding box center [524, 598] width 78 height 18
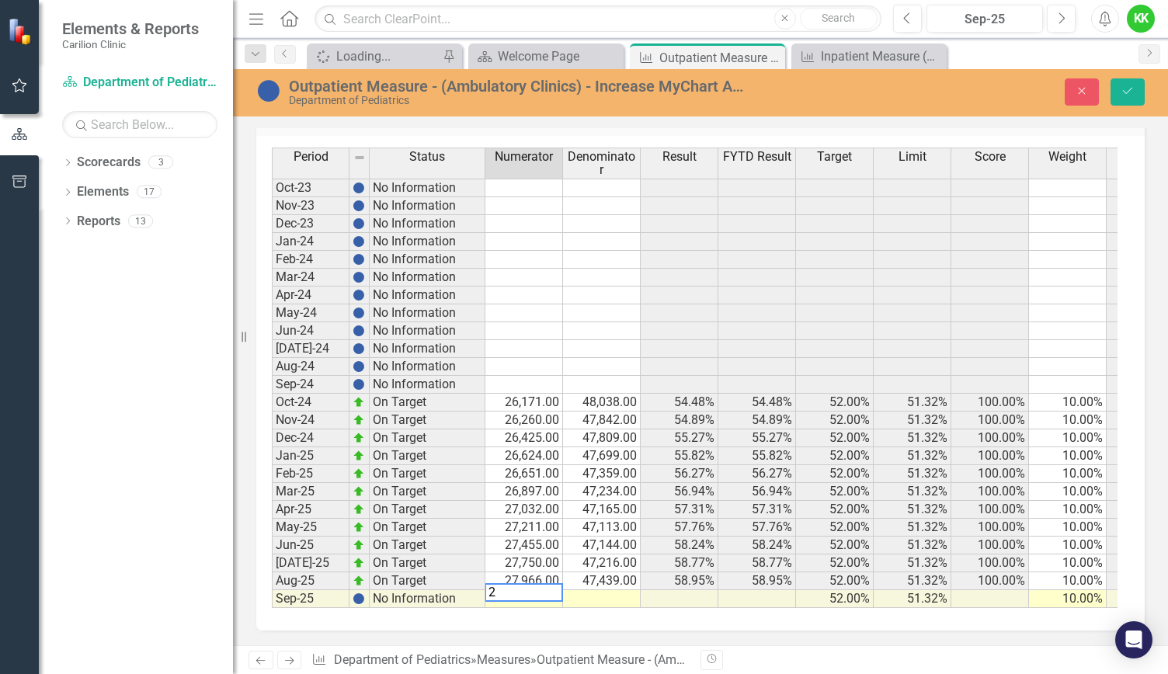
scroll to position [443, 0]
type textarea "28356"
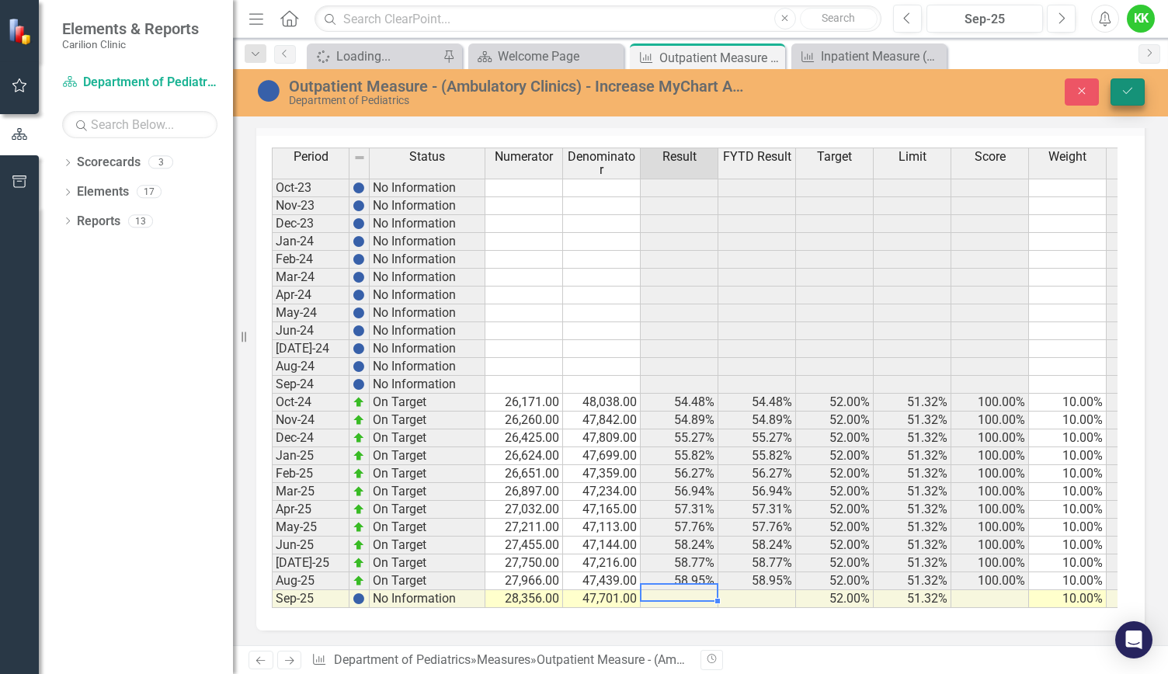
type textarea "47701"
click at [1131, 100] on button "Save" at bounding box center [1127, 91] width 34 height 27
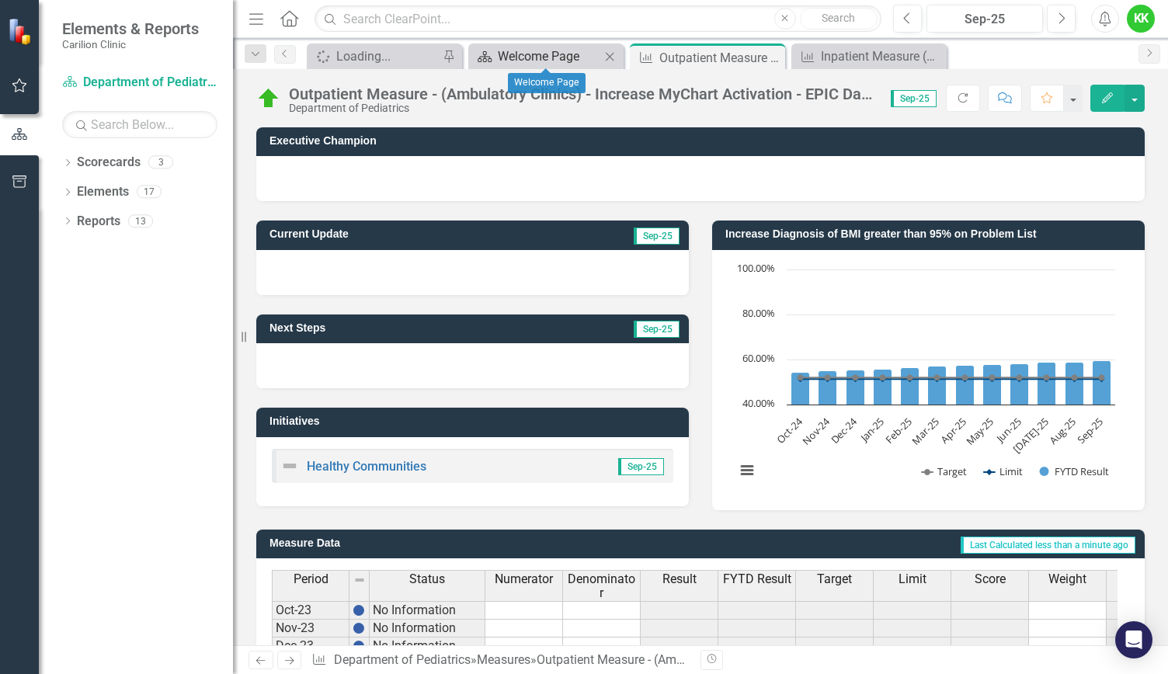
click at [553, 57] on div "Welcome Page" at bounding box center [549, 56] width 103 height 19
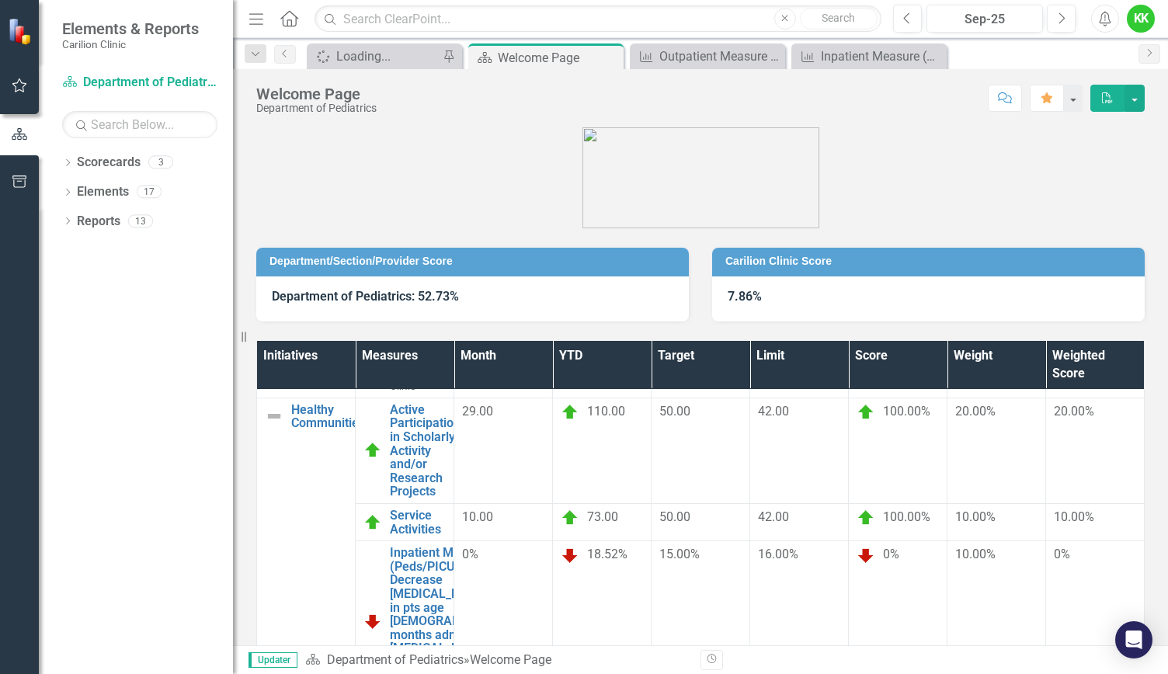
scroll to position [253, 0]
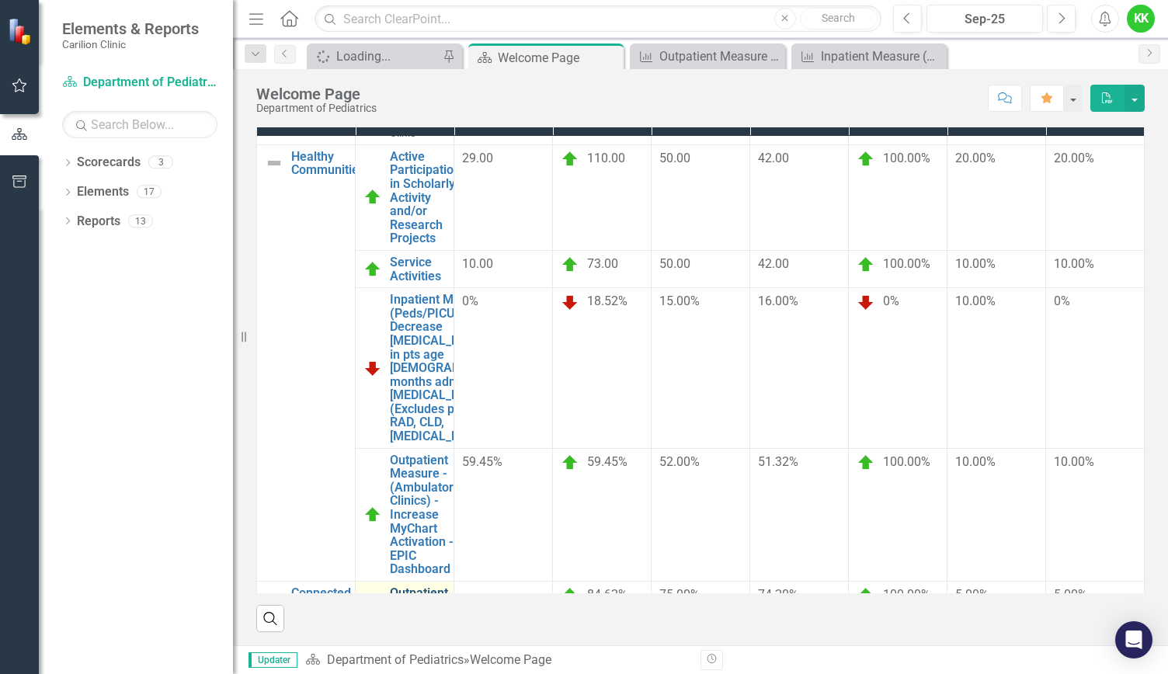
click at [461, 586] on link "Outpatient Experience : Likelihood to Recommend" at bounding box center [425, 620] width 71 height 68
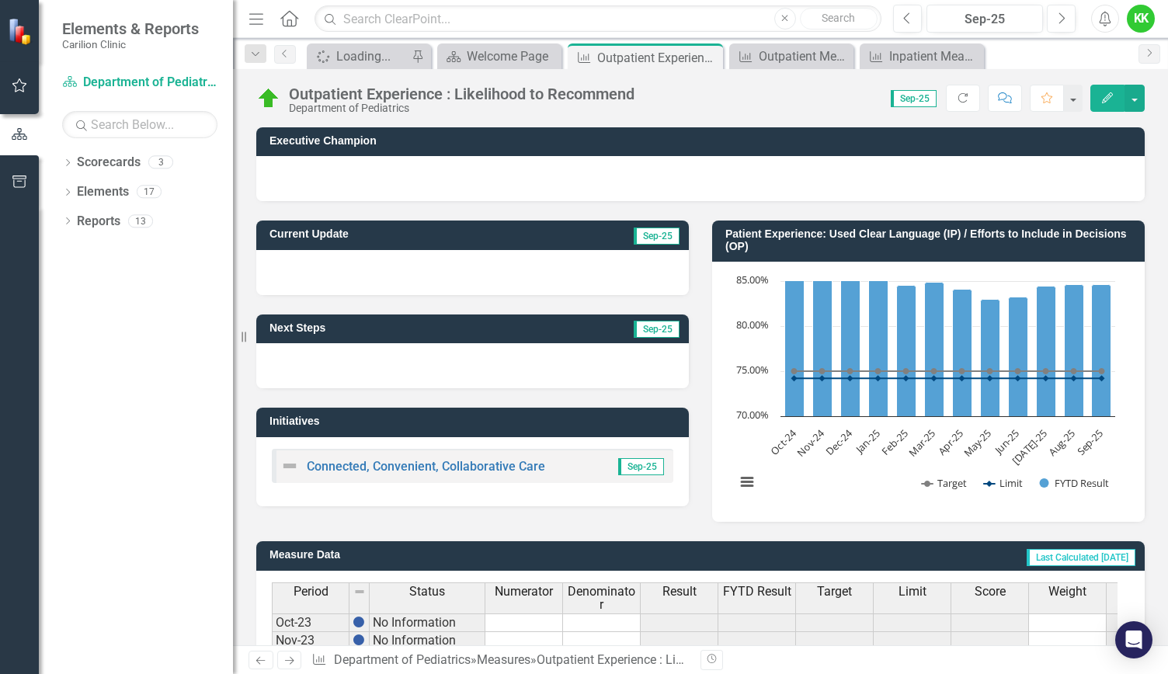
scroll to position [446, 0]
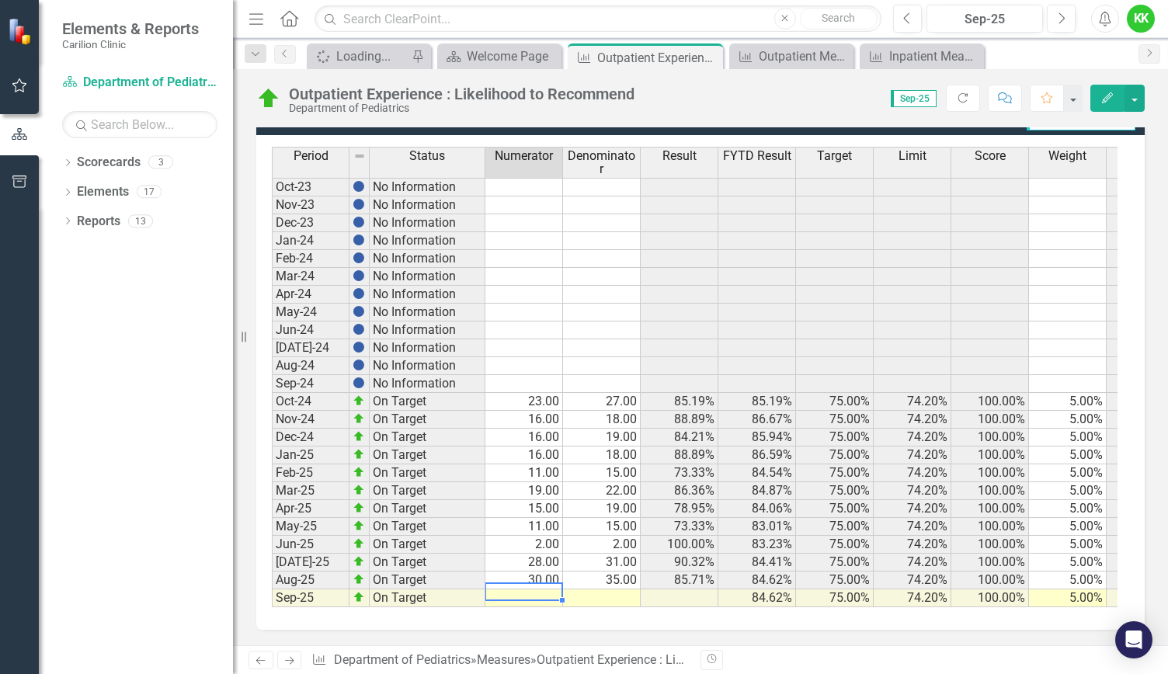
click at [272, 588] on div "Period Status Numerator Denominator Result FYTD Result Target Limit Score Weigh…" at bounding box center [272, 377] width 0 height 461
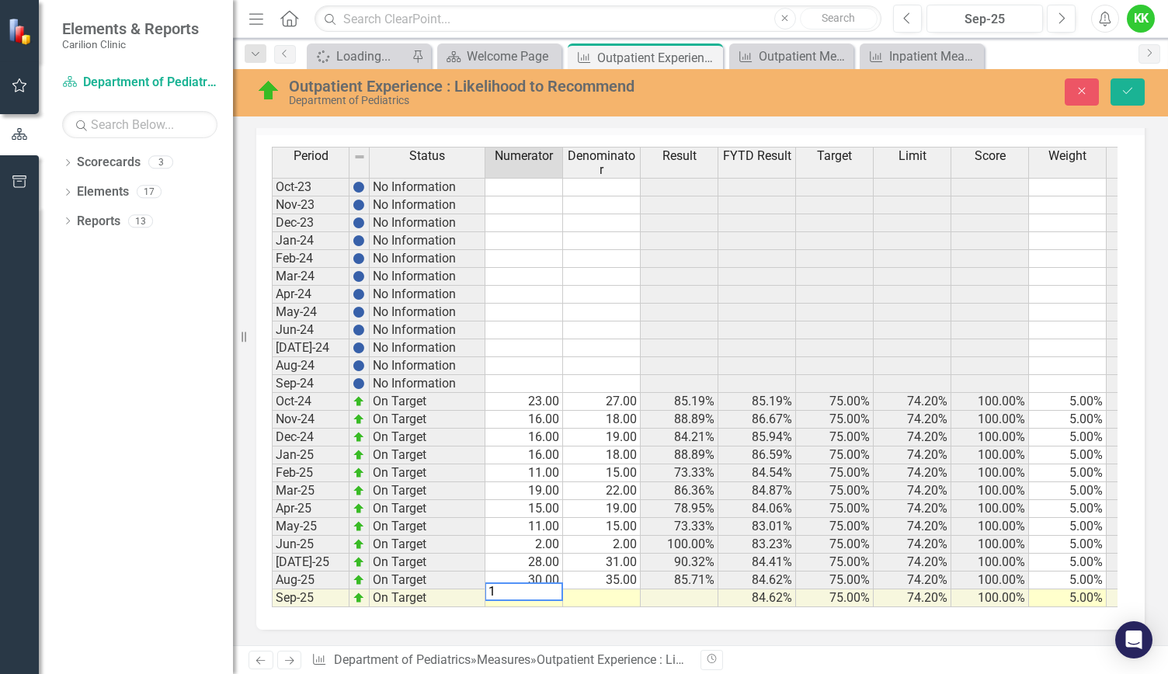
type textarea "14"
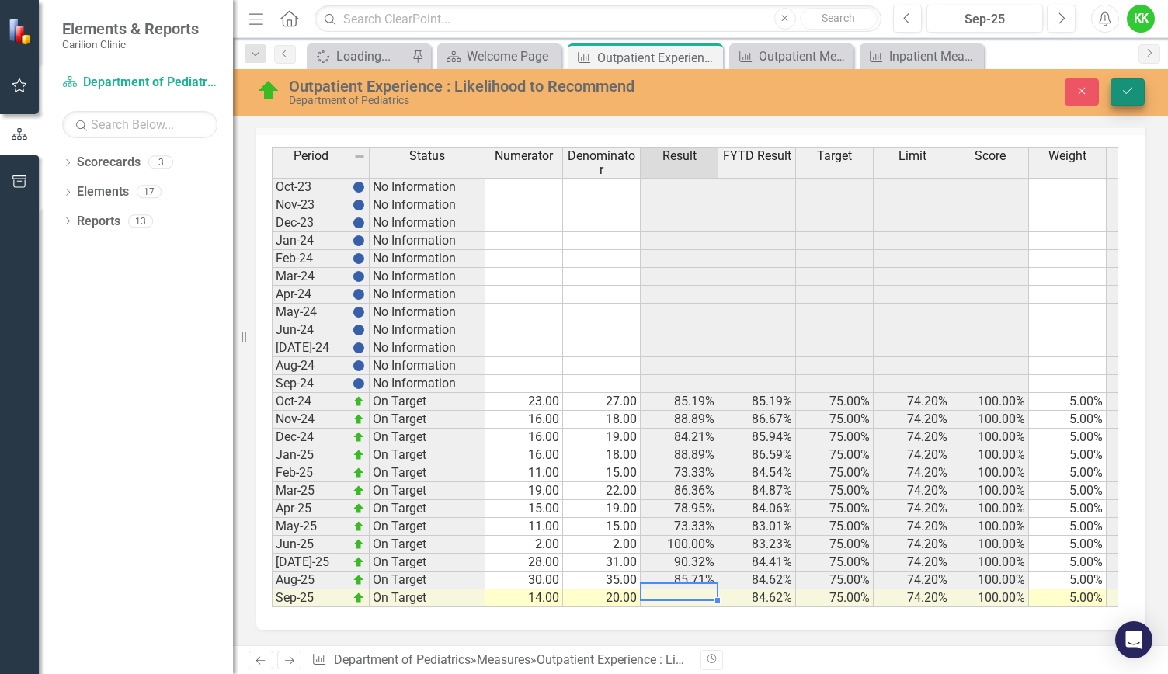
type textarea "20"
click at [1131, 83] on button "Save" at bounding box center [1127, 91] width 34 height 27
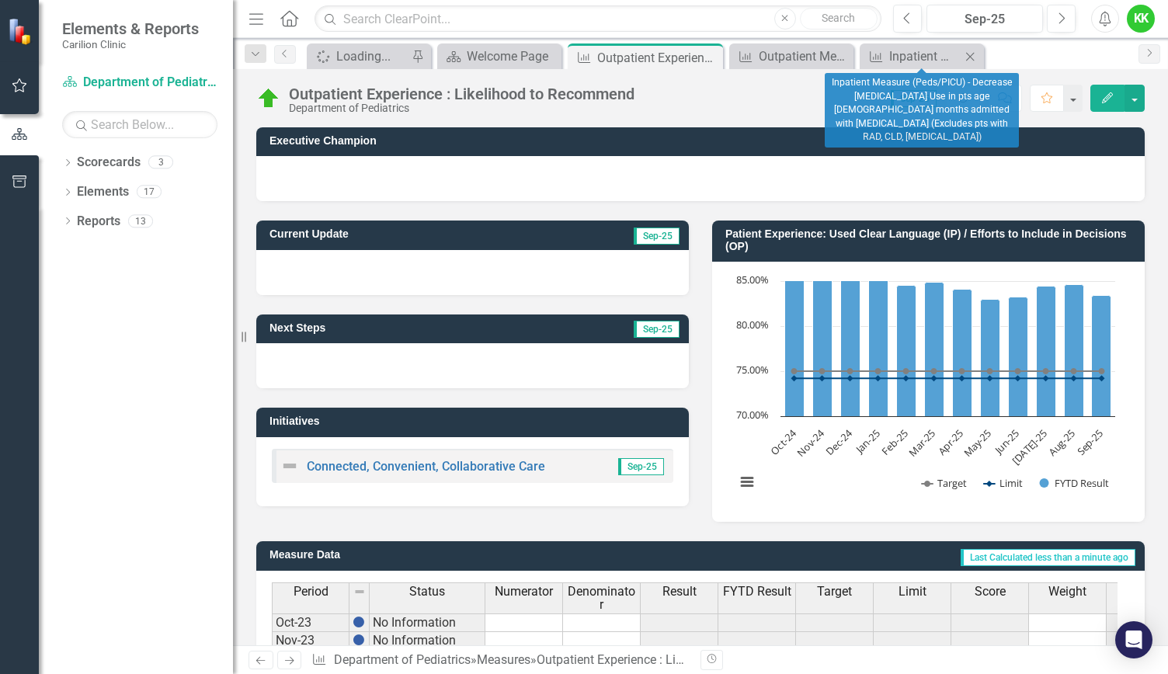
click at [964, 57] on icon "Close" at bounding box center [970, 56] width 16 height 12
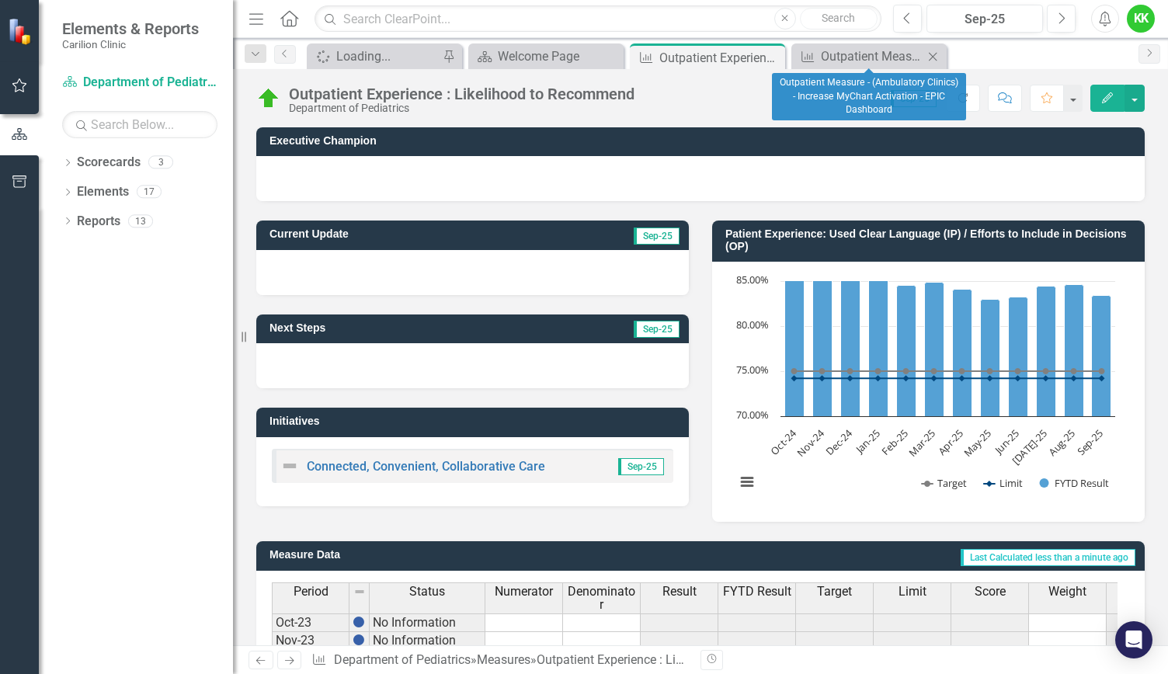
click at [933, 57] on icon at bounding box center [933, 56] width 9 height 9
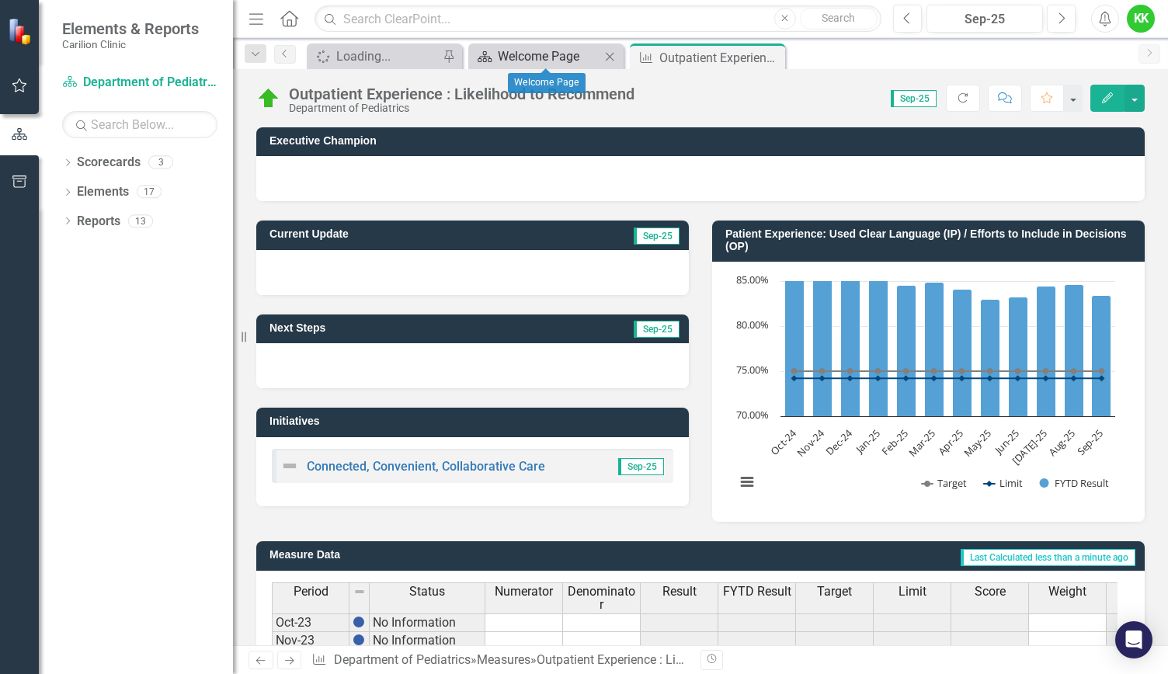
click at [513, 57] on div "Welcome Page" at bounding box center [549, 56] width 103 height 19
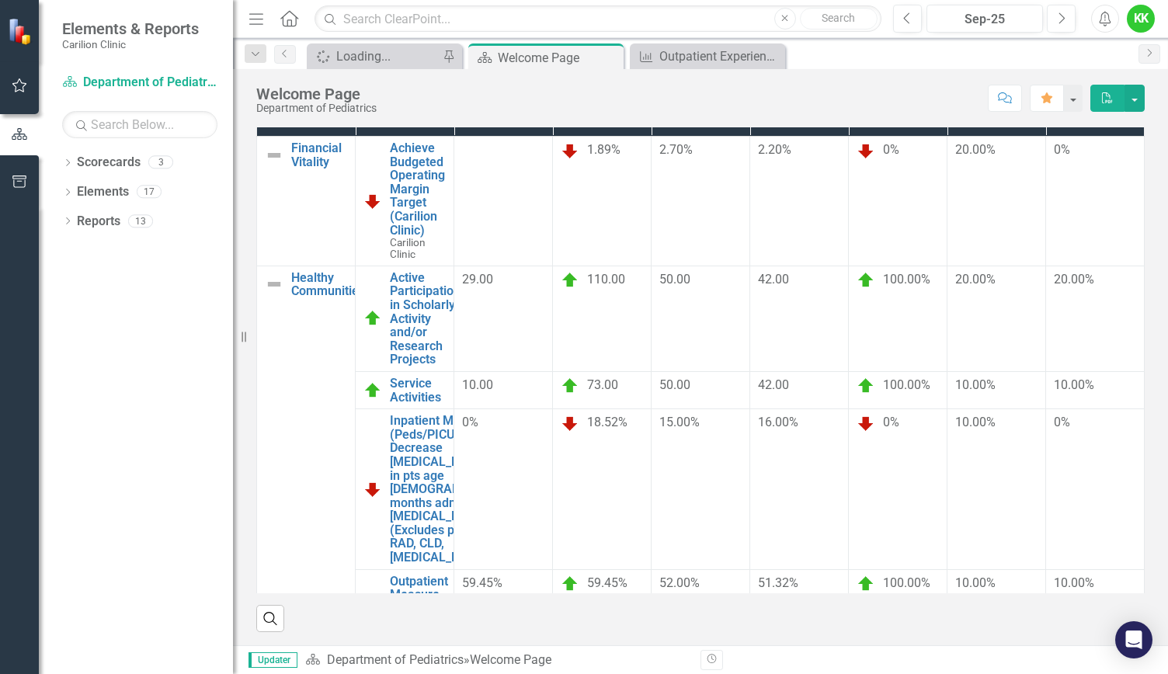
scroll to position [121, 0]
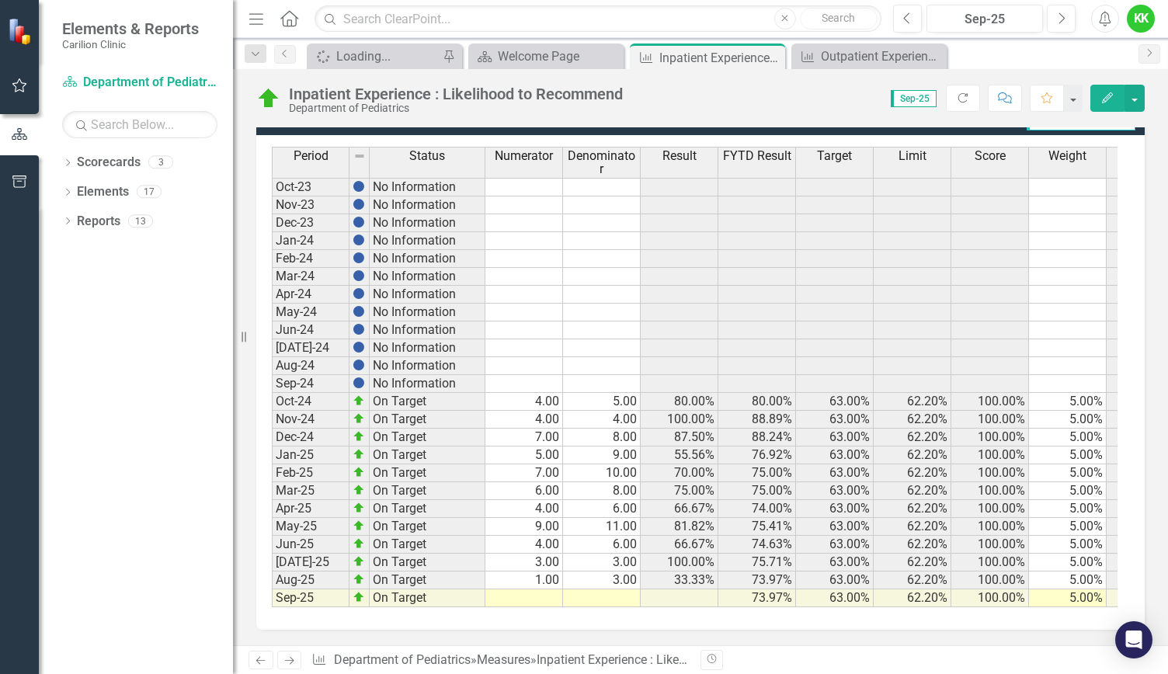
scroll to position [446, 0]
click at [536, 589] on td at bounding box center [524, 598] width 78 height 18
type textarea "2"
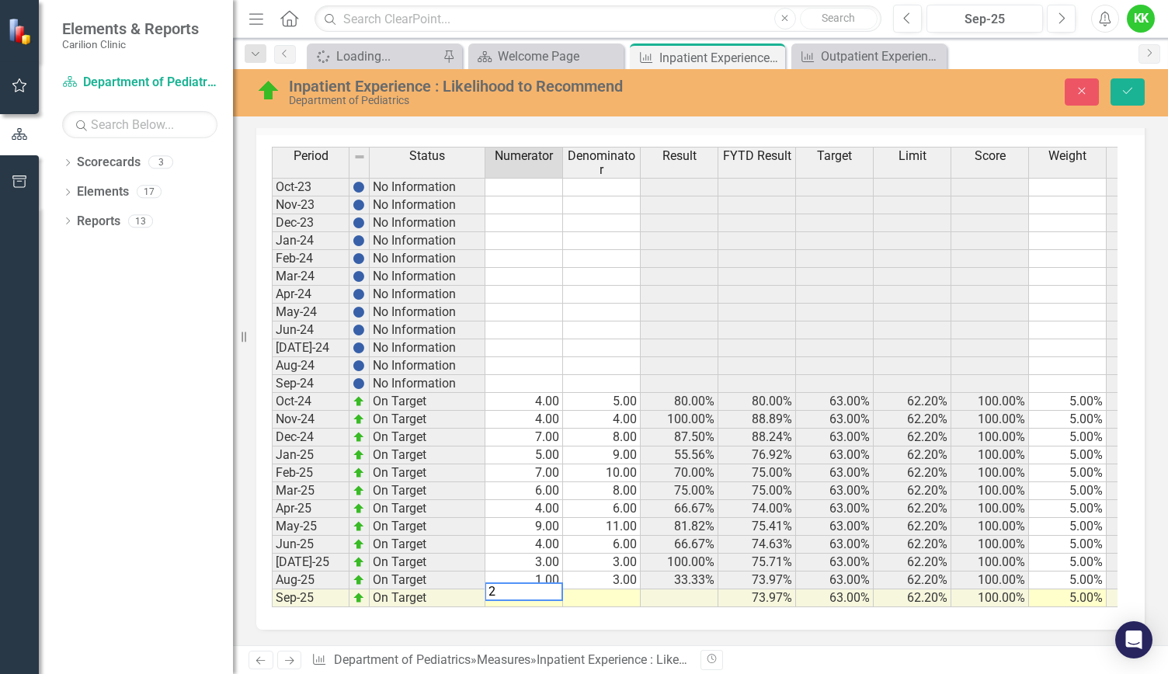
scroll to position [454, 0]
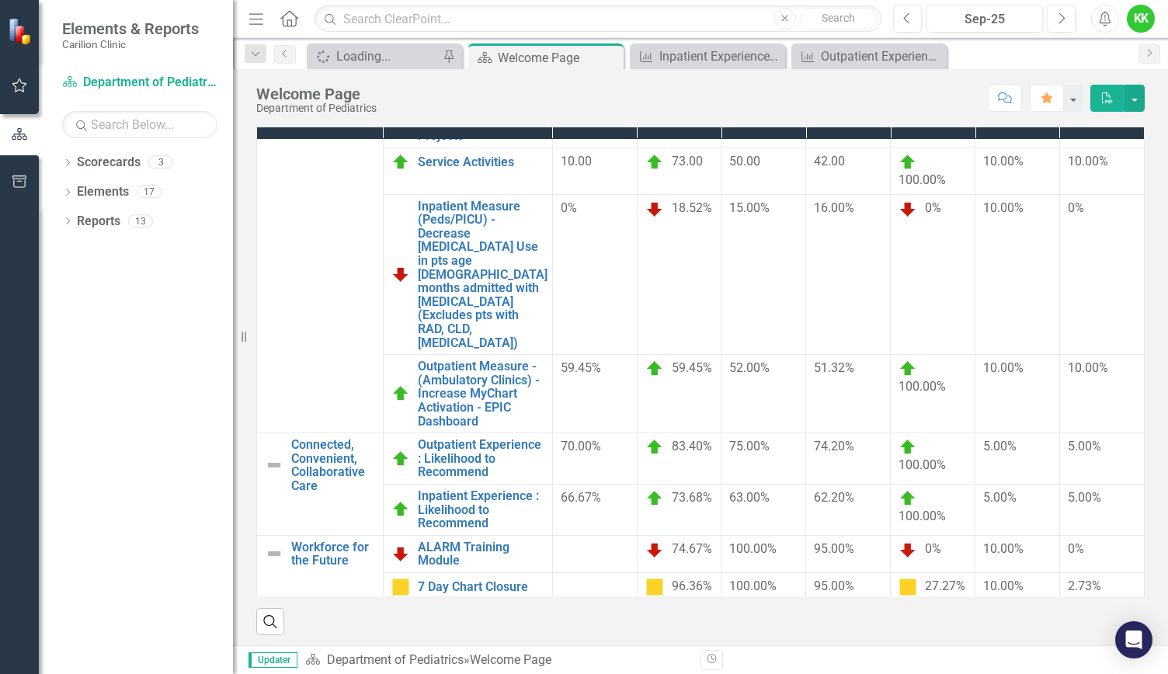
scroll to position [251, 0]
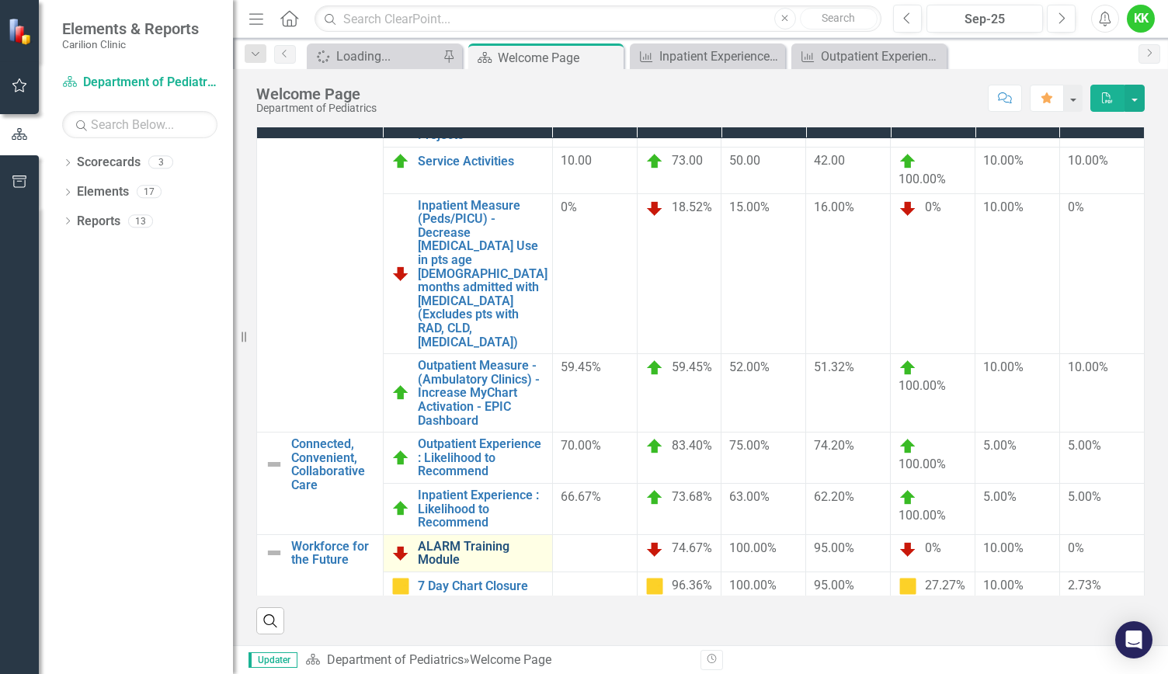
click at [431, 540] on link "ALARM Training Module" at bounding box center [481, 553] width 127 height 27
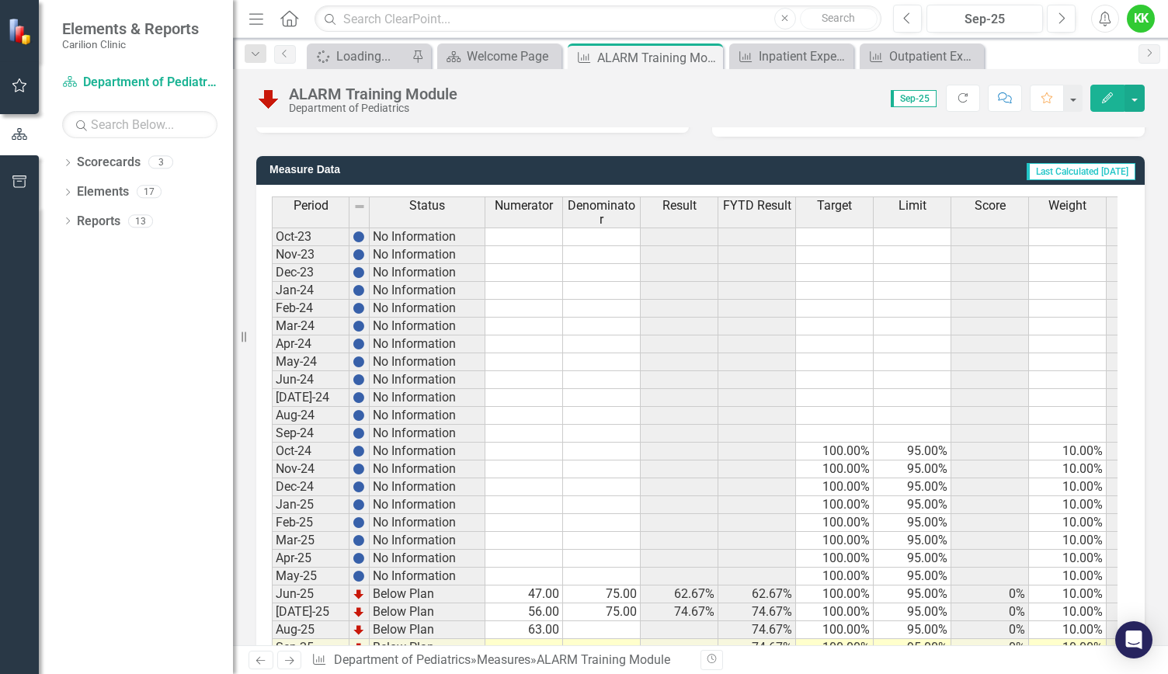
scroll to position [433, 0]
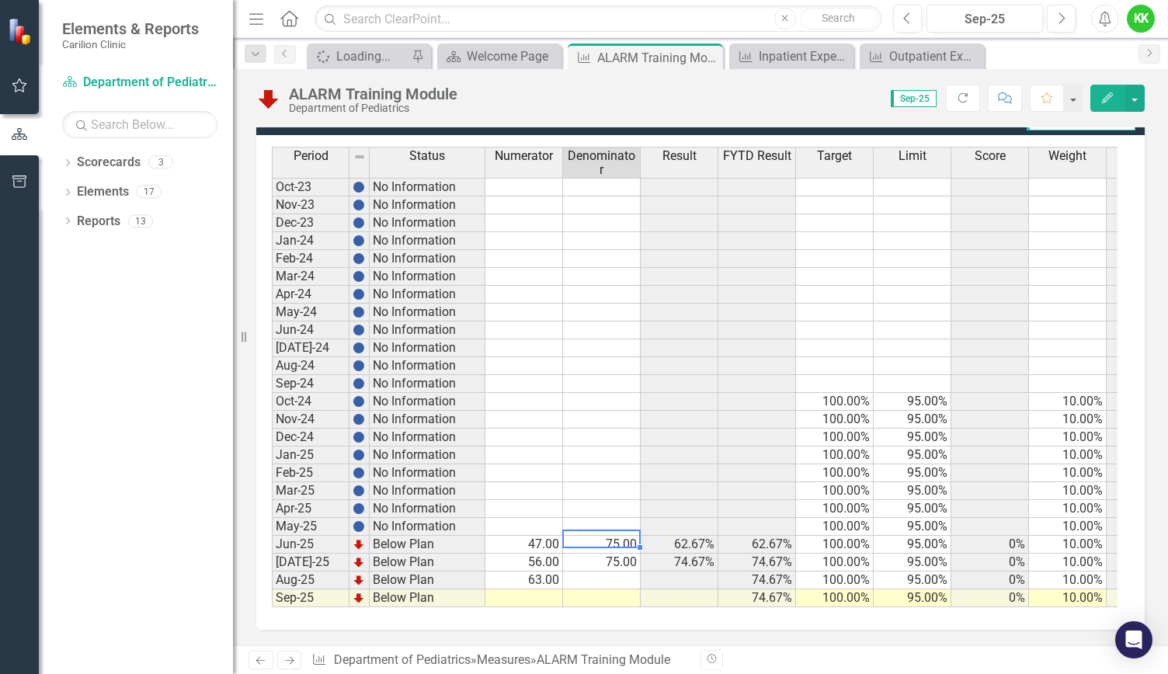
click at [620, 536] on td "75.00" at bounding box center [602, 545] width 78 height 18
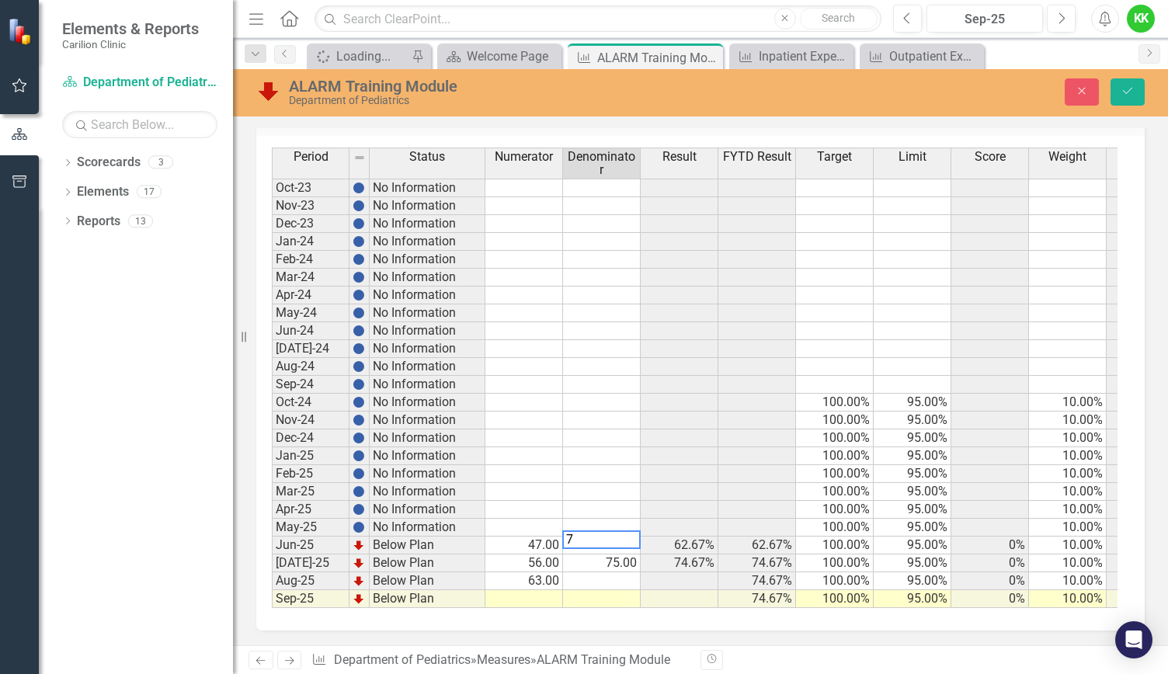
scroll to position [443, 0]
type textarea "74"
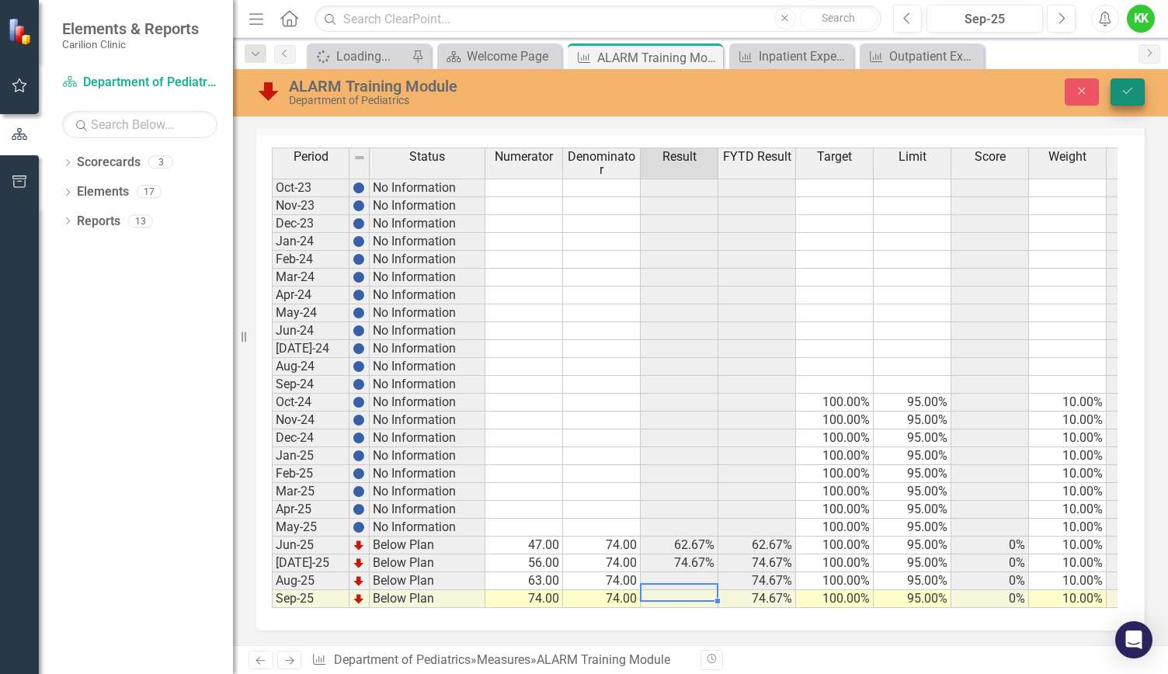
type textarea "74"
click at [1124, 102] on button "Save" at bounding box center [1127, 91] width 34 height 27
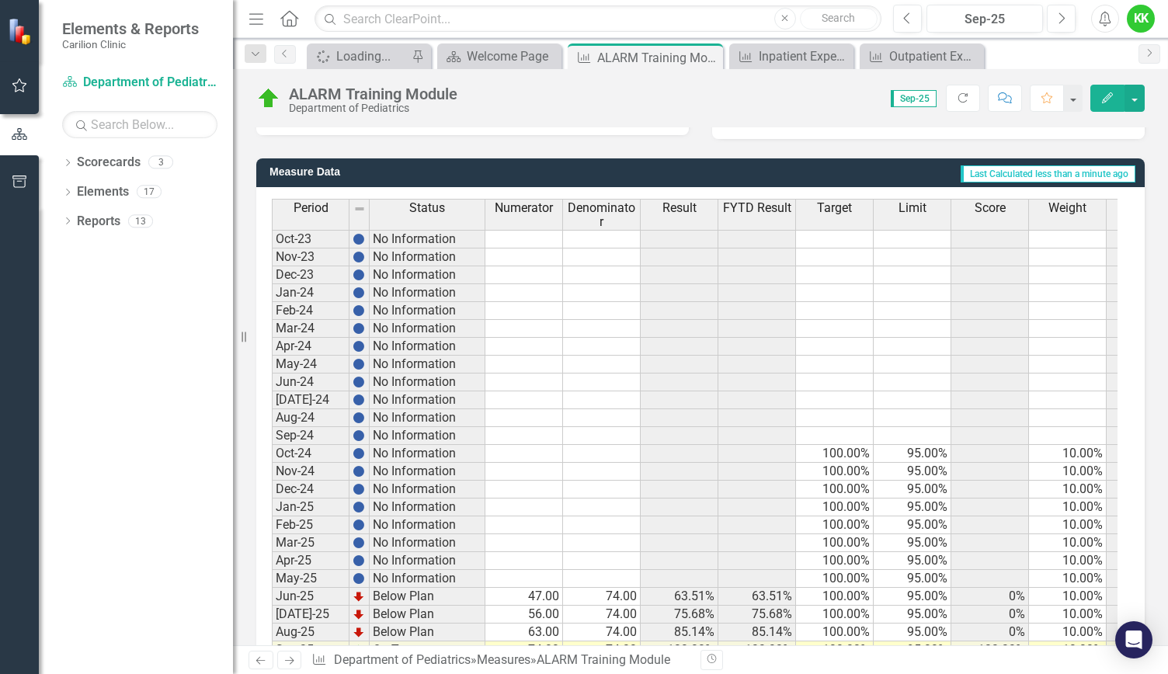
scroll to position [433, 0]
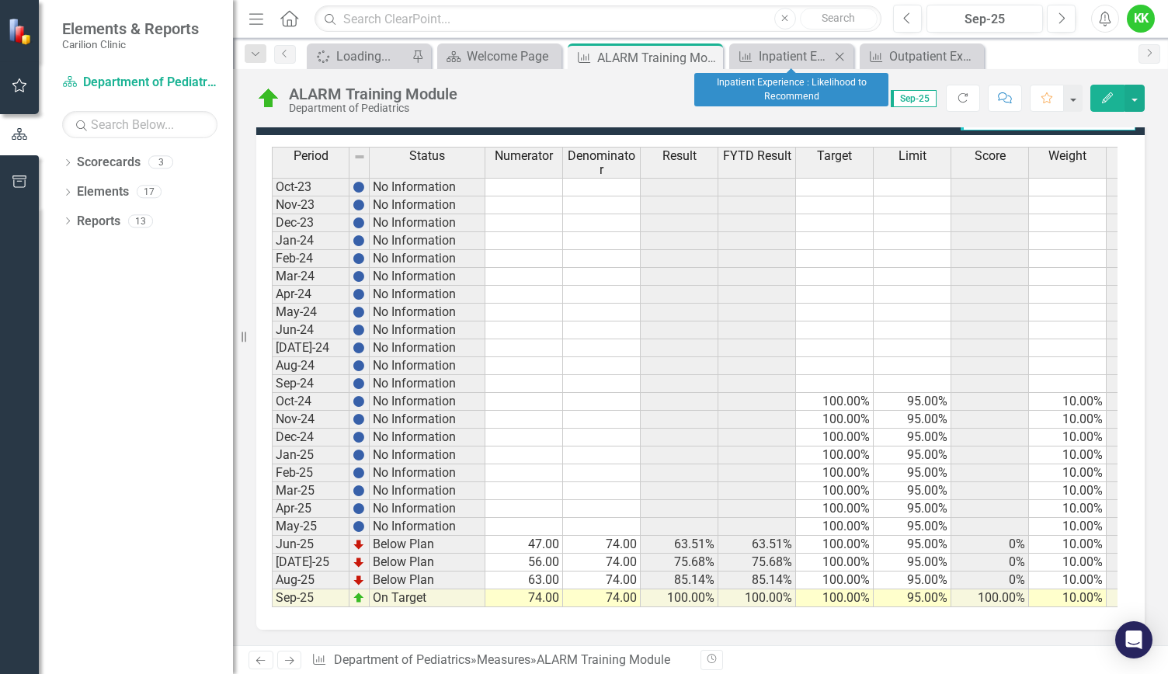
click at [841, 50] on icon "Close" at bounding box center [840, 56] width 16 height 12
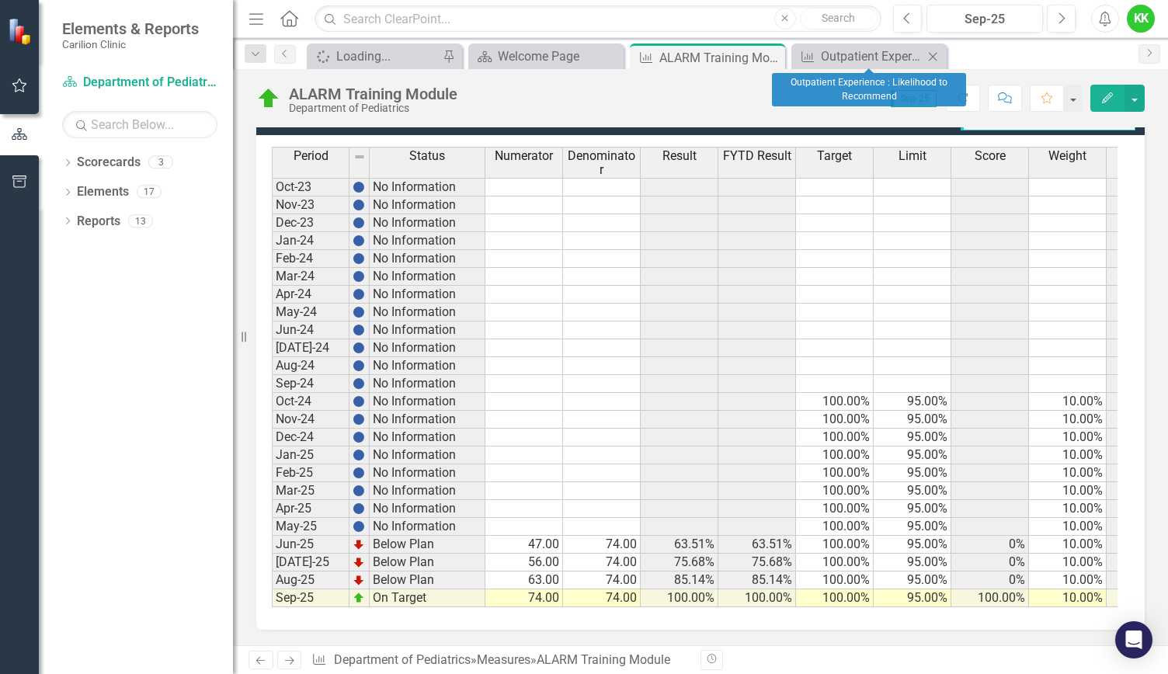
click at [935, 61] on icon "Close" at bounding box center [933, 56] width 16 height 12
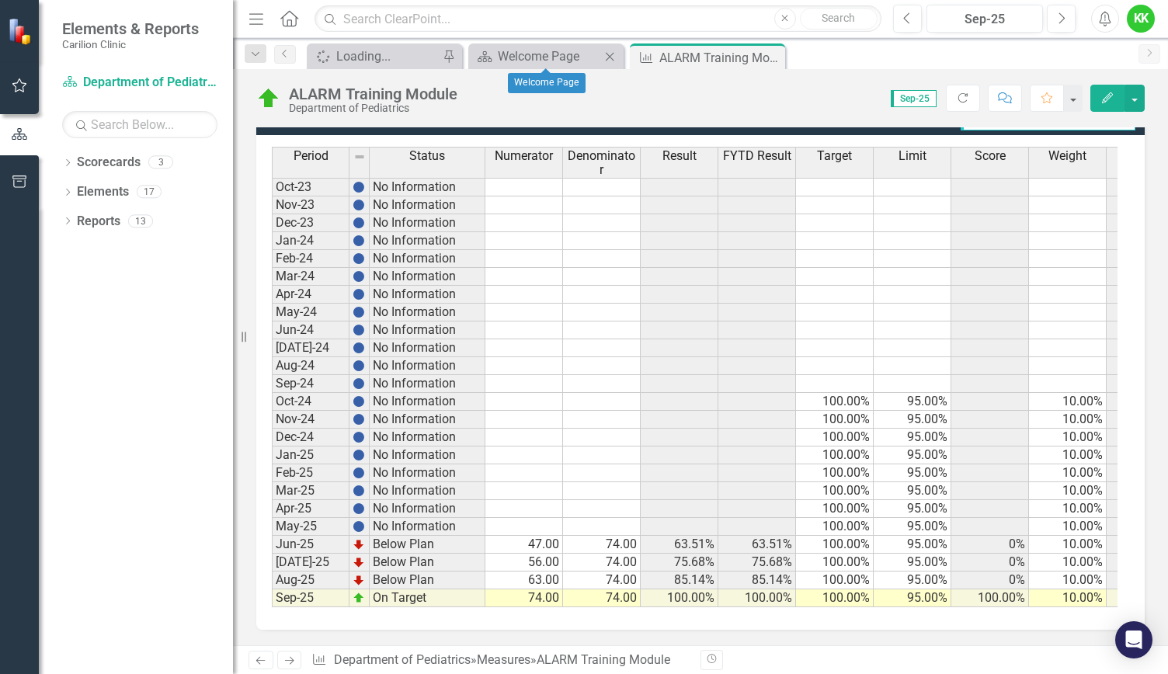
click at [533, 68] on div "Scorecard Welcome Page Close" at bounding box center [545, 56] width 155 height 26
click at [544, 61] on div "Welcome Page" at bounding box center [549, 56] width 103 height 19
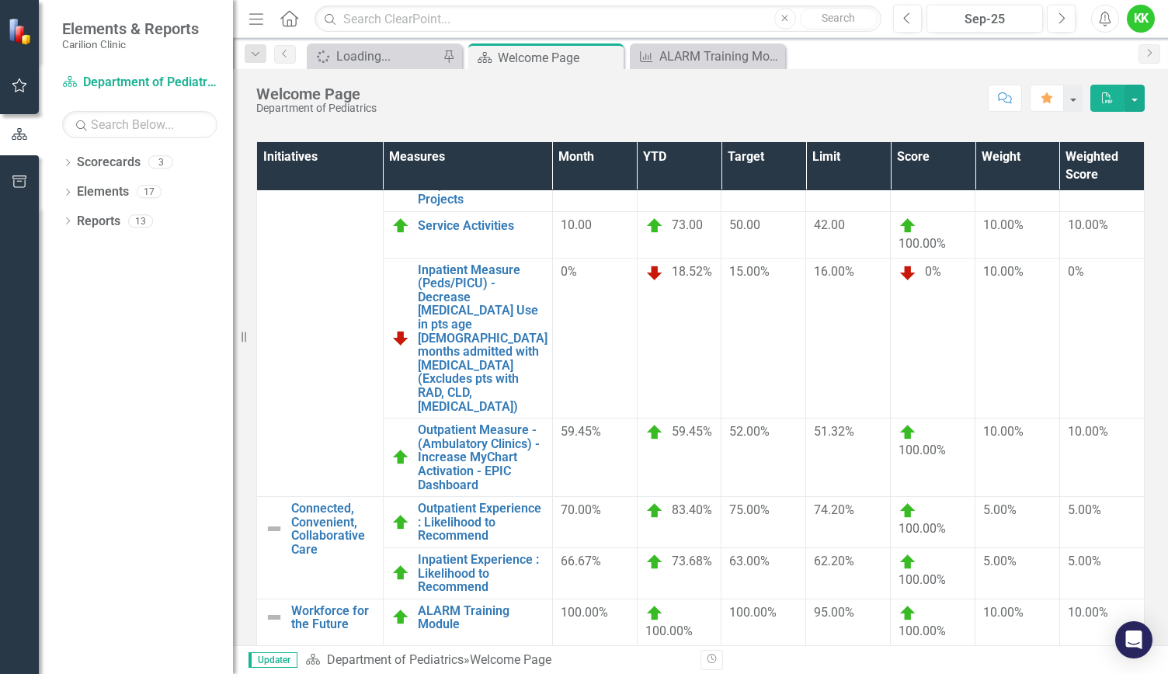
scroll to position [130, 0]
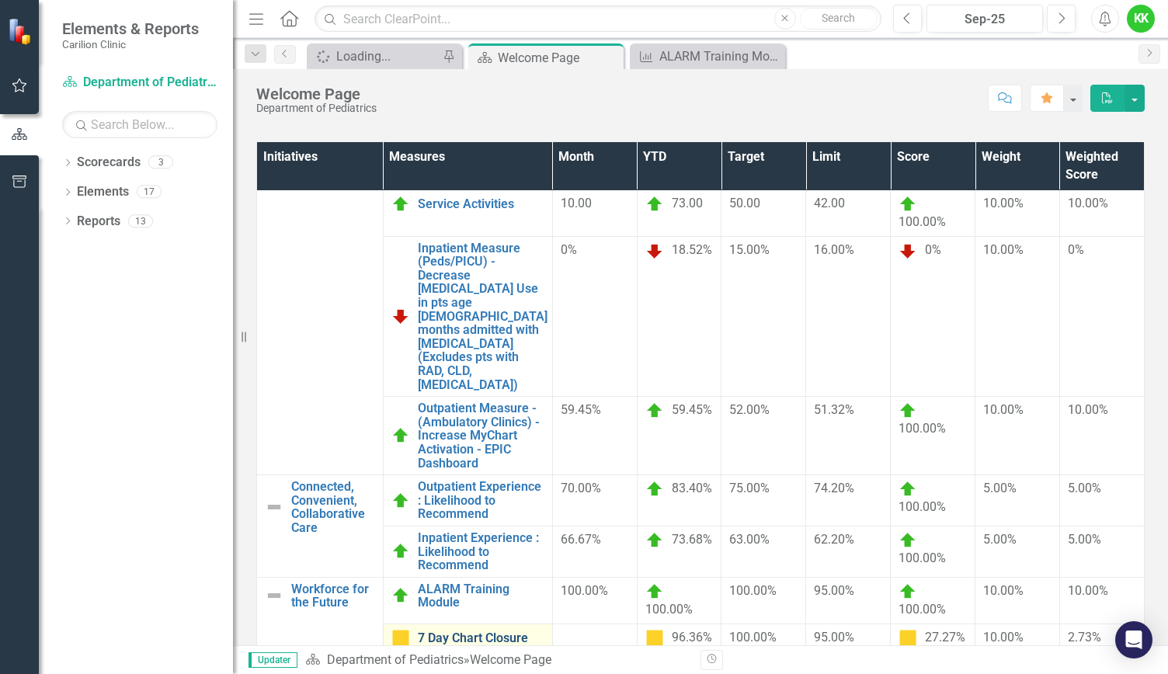
click at [461, 631] on link "7 Day Chart Closure" at bounding box center [481, 638] width 127 height 14
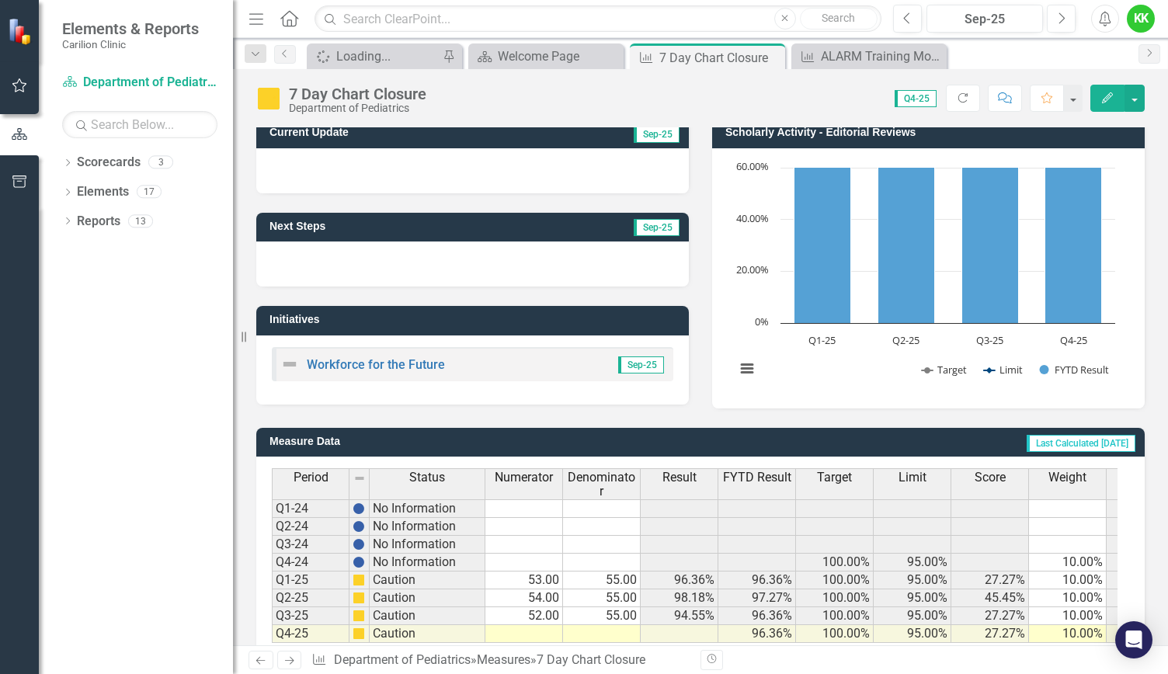
scroll to position [148, 0]
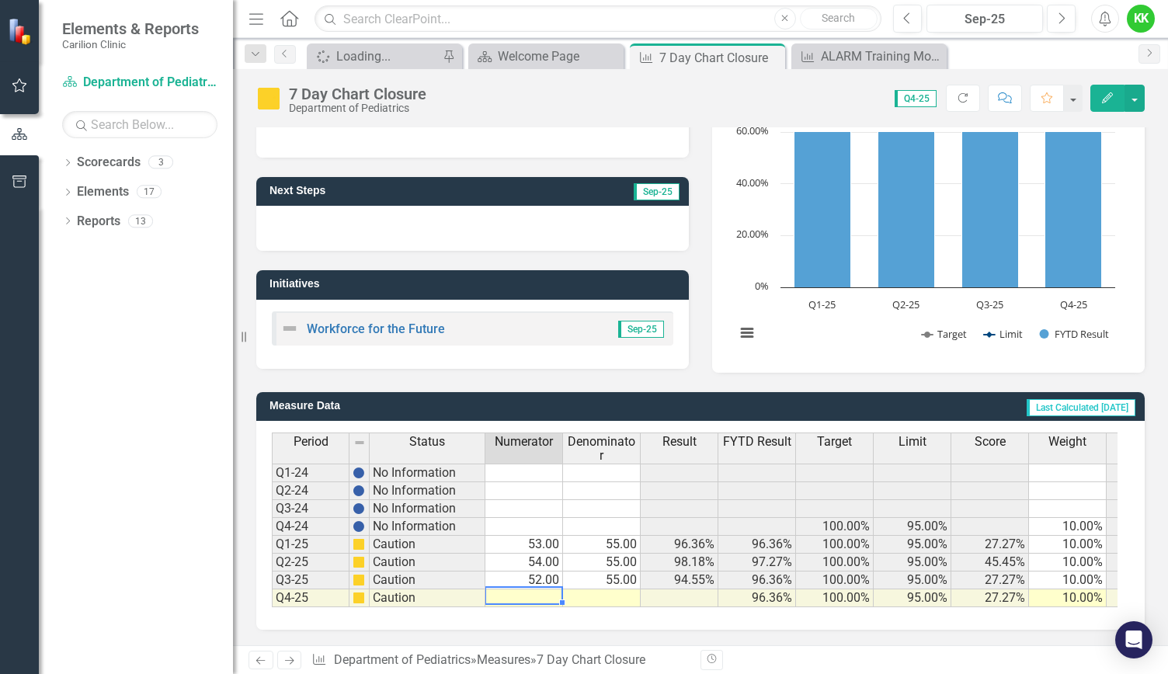
click at [544, 589] on td at bounding box center [524, 598] width 78 height 18
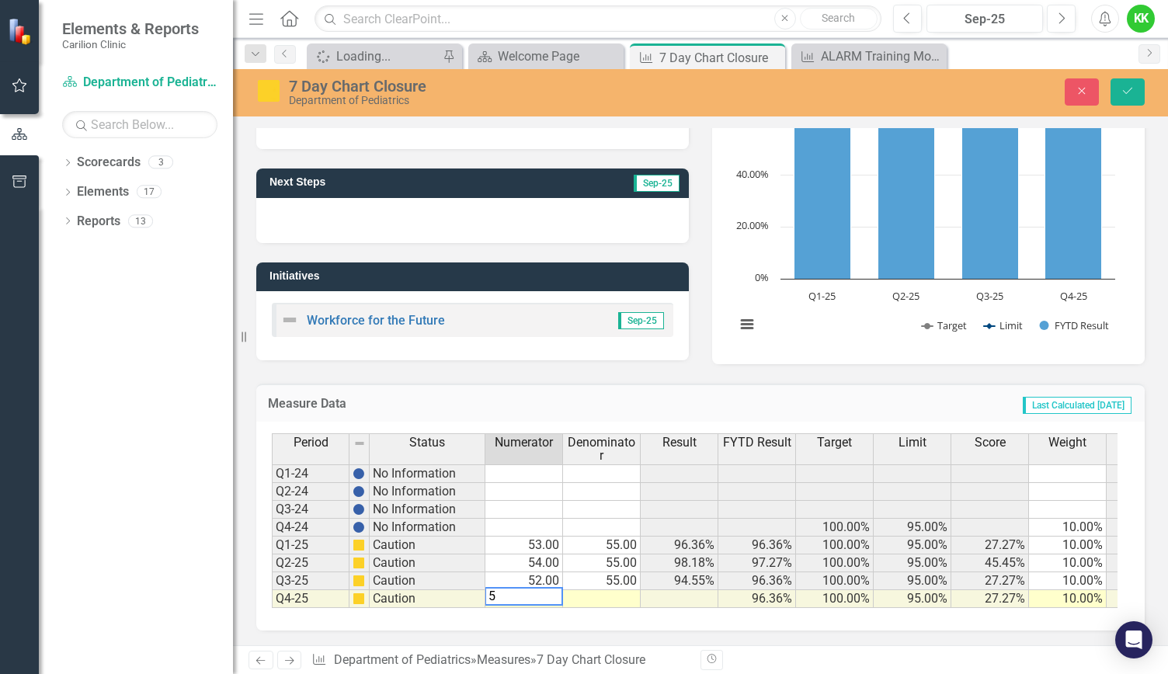
type textarea "52"
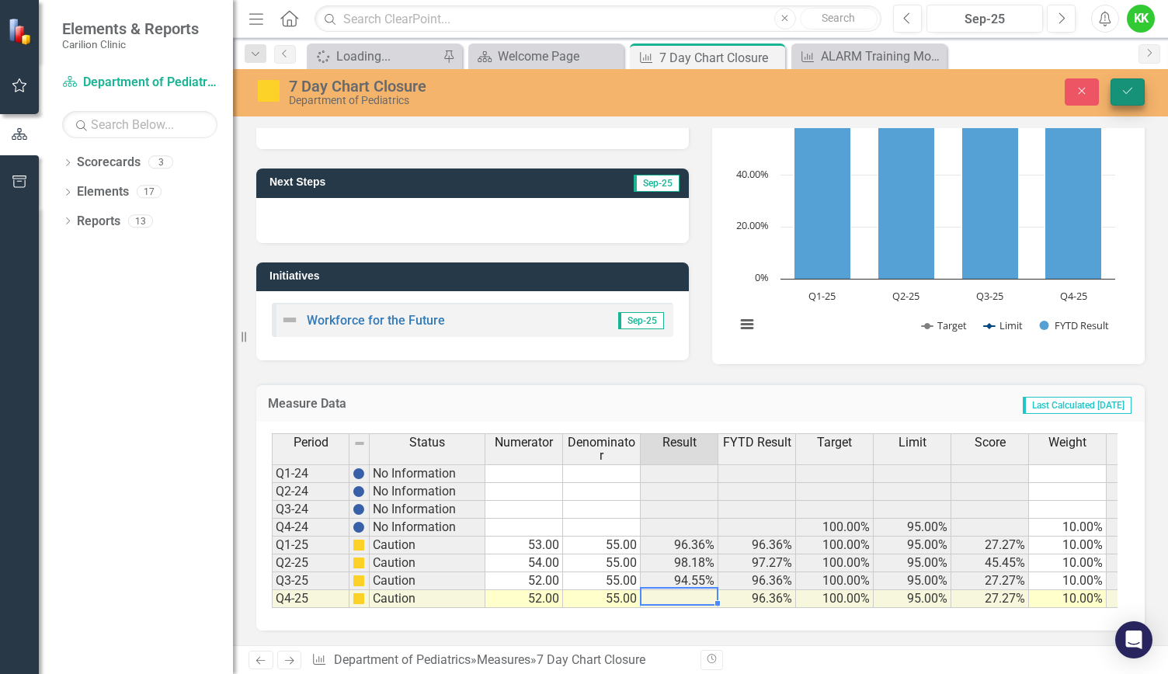
type textarea "55"
click at [1129, 88] on icon "Save" at bounding box center [1128, 90] width 14 height 11
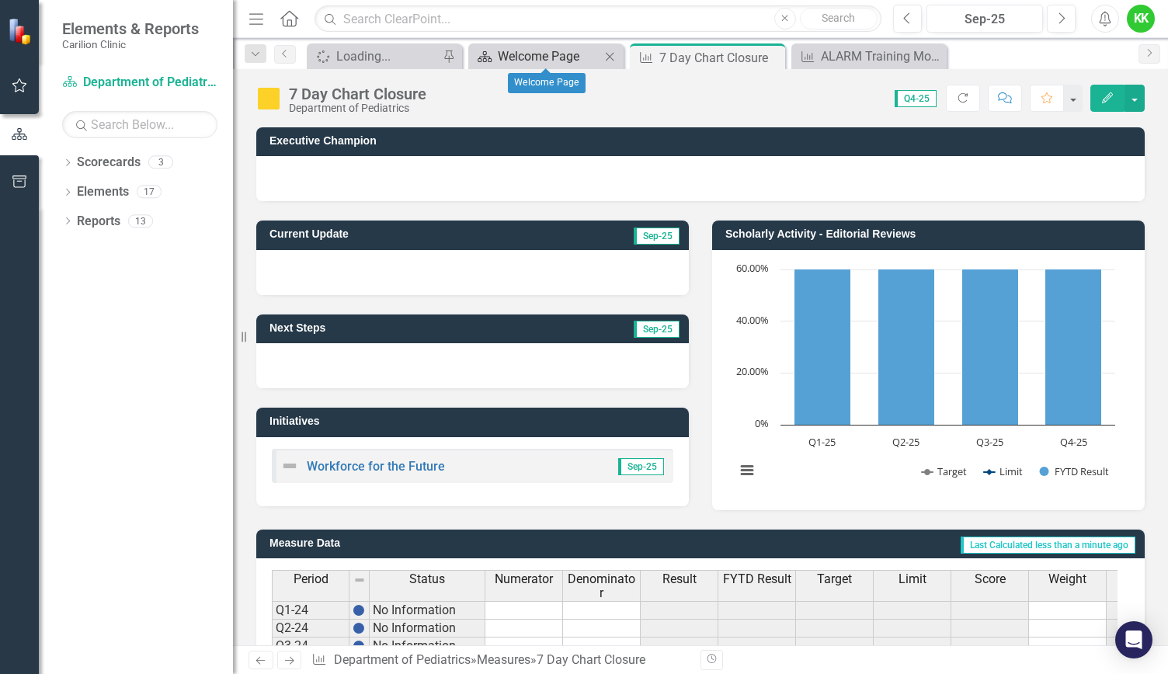
click at [547, 50] on div "Welcome Page" at bounding box center [549, 56] width 103 height 19
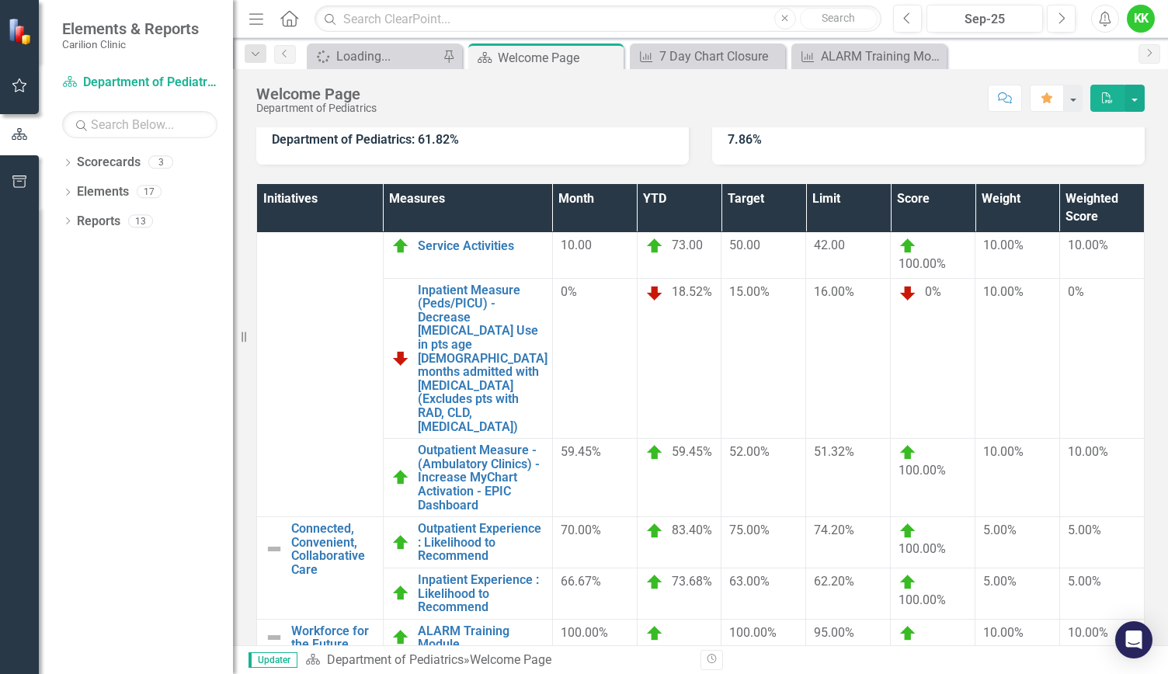
scroll to position [253, 0]
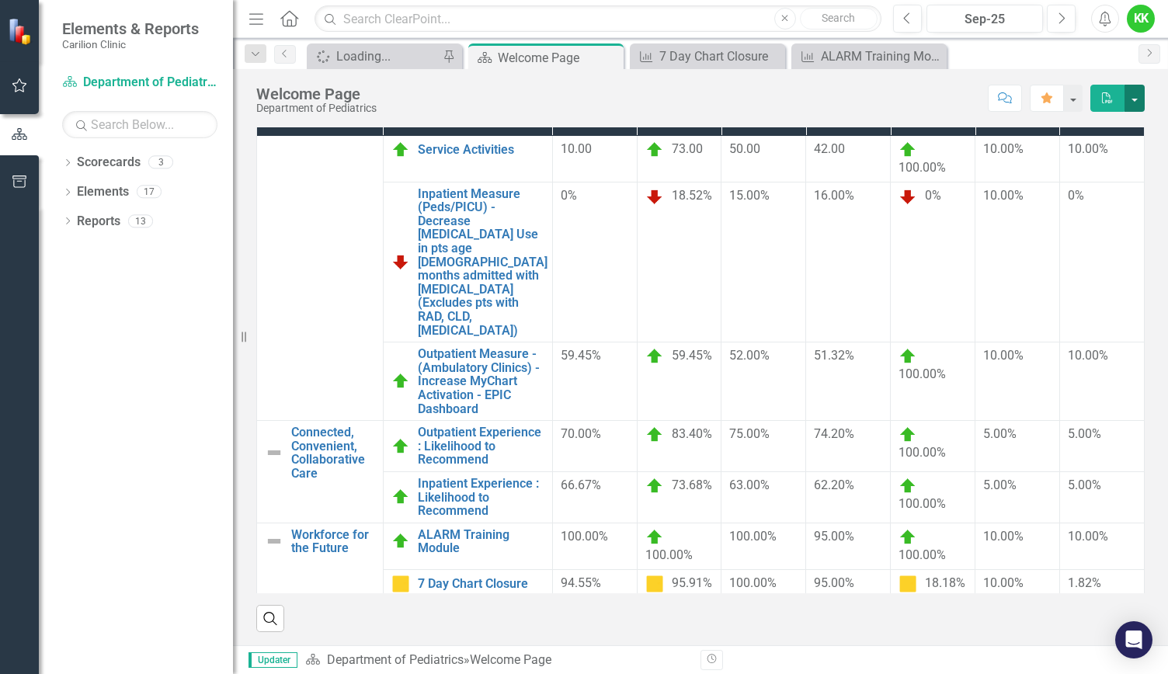
click at [1132, 102] on button "button" at bounding box center [1134, 98] width 20 height 27
click at [1072, 161] on link "PDF Export to PDF" at bounding box center [1081, 157] width 126 height 29
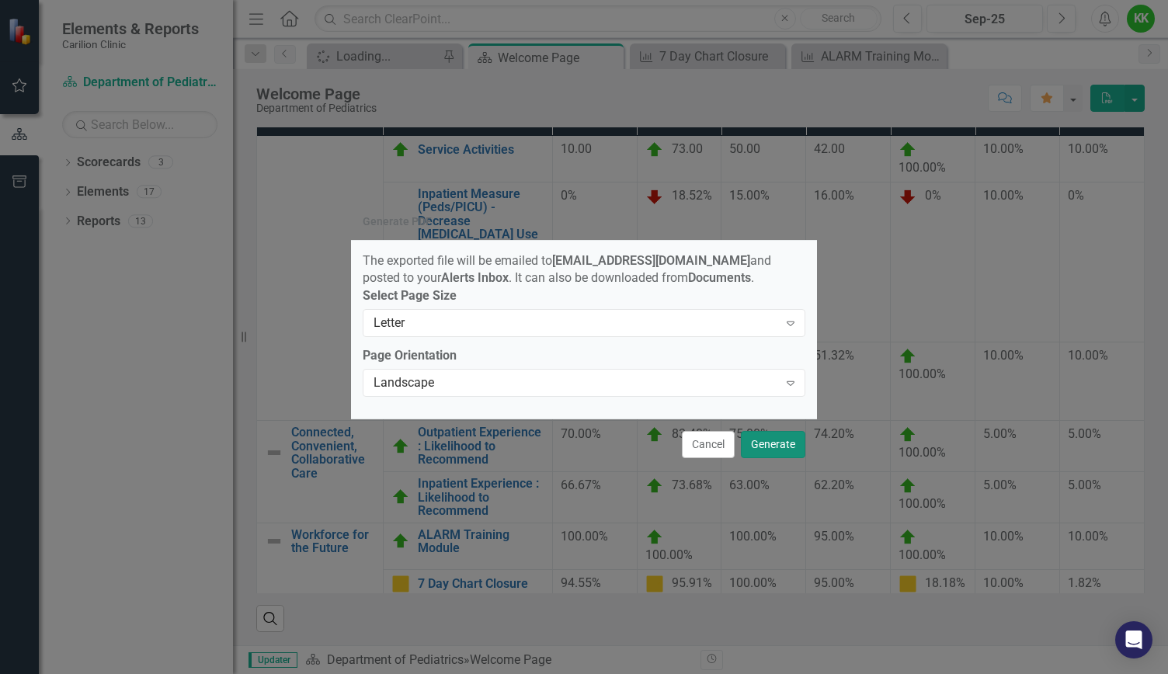
click at [777, 441] on button "Generate" at bounding box center [773, 444] width 64 height 27
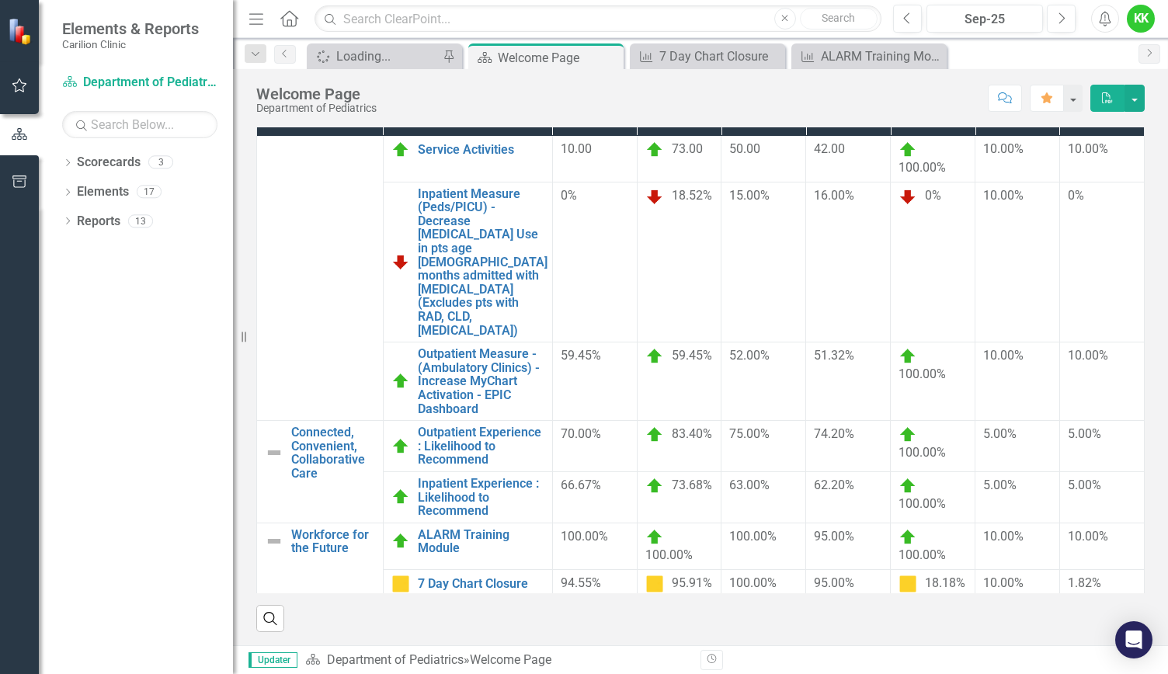
click at [1117, 91] on button "PDF" at bounding box center [1107, 98] width 34 height 27
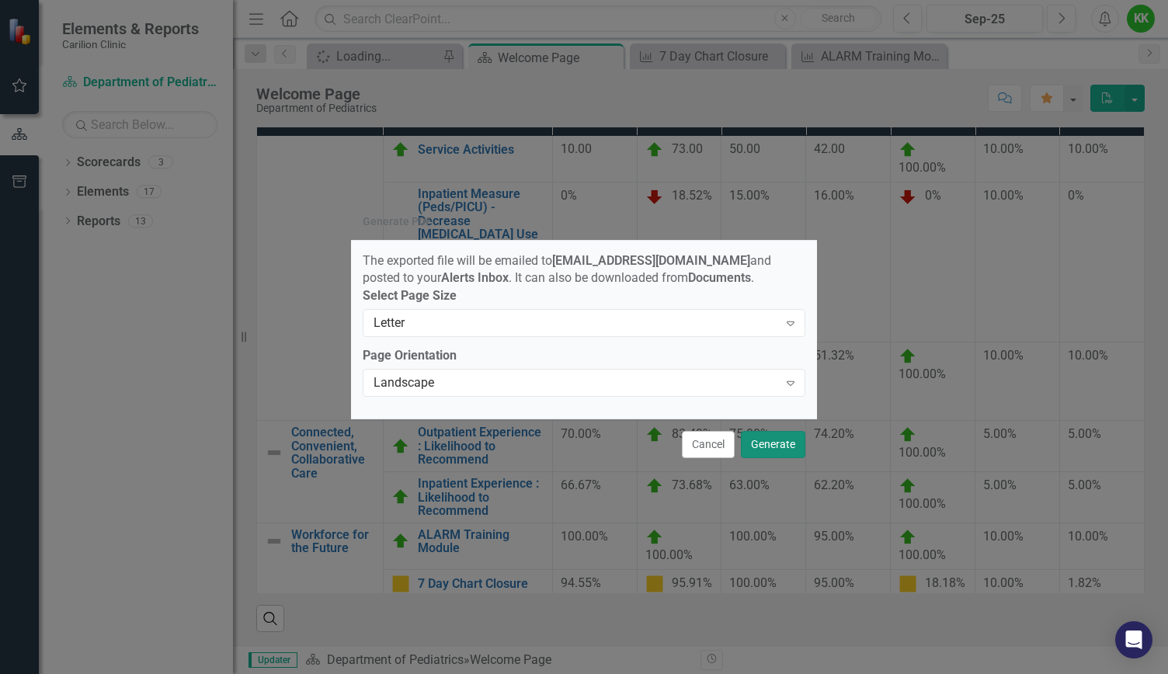
click at [768, 455] on button "Generate" at bounding box center [773, 444] width 64 height 27
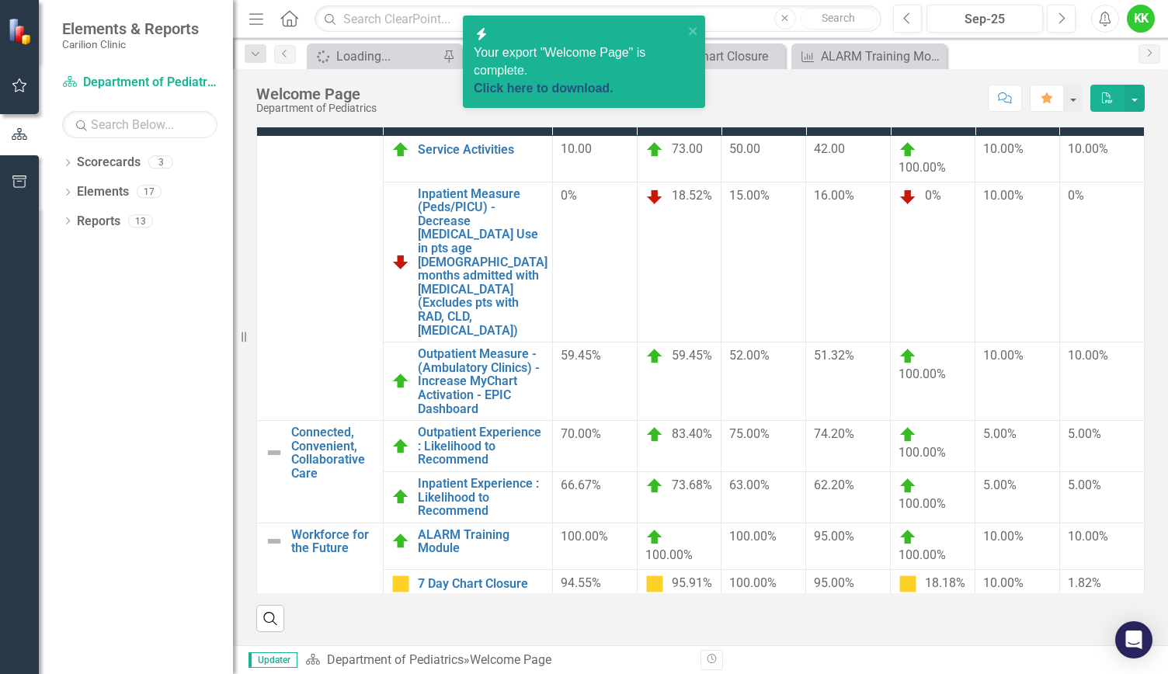
click at [584, 82] on link "Click here to download." at bounding box center [544, 88] width 140 height 13
